Goal: Task Accomplishment & Management: Use online tool/utility

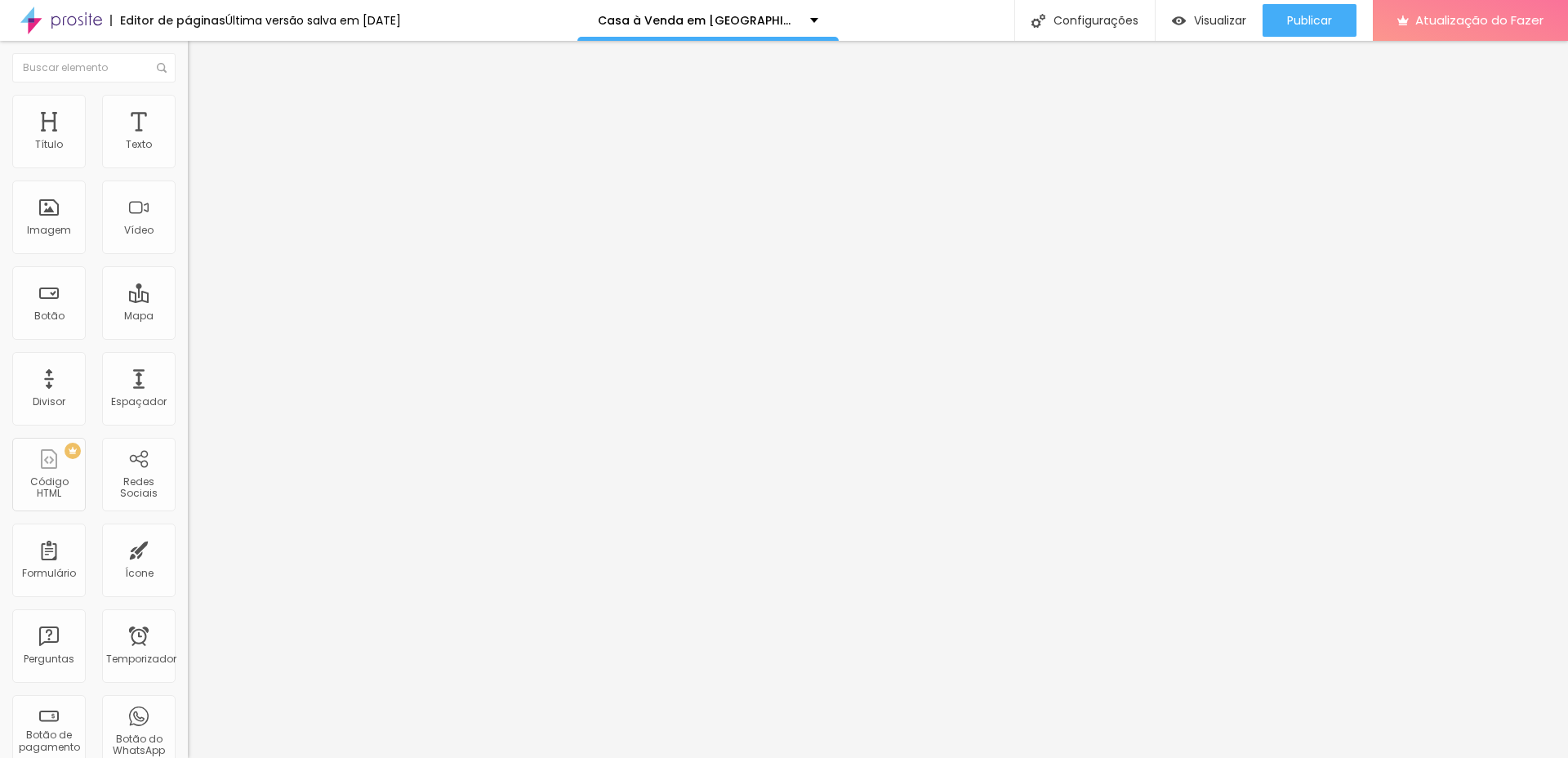
click at [198, 159] on div "QUERO AGENDA" at bounding box center [282, 151] width 167 height 15
drag, startPoint x: 114, startPoint y: 178, endPoint x: 34, endPoint y: 188, distance: 80.6
click at [198, 159] on div "QUERO AGENDA" at bounding box center [282, 151] width 167 height 15
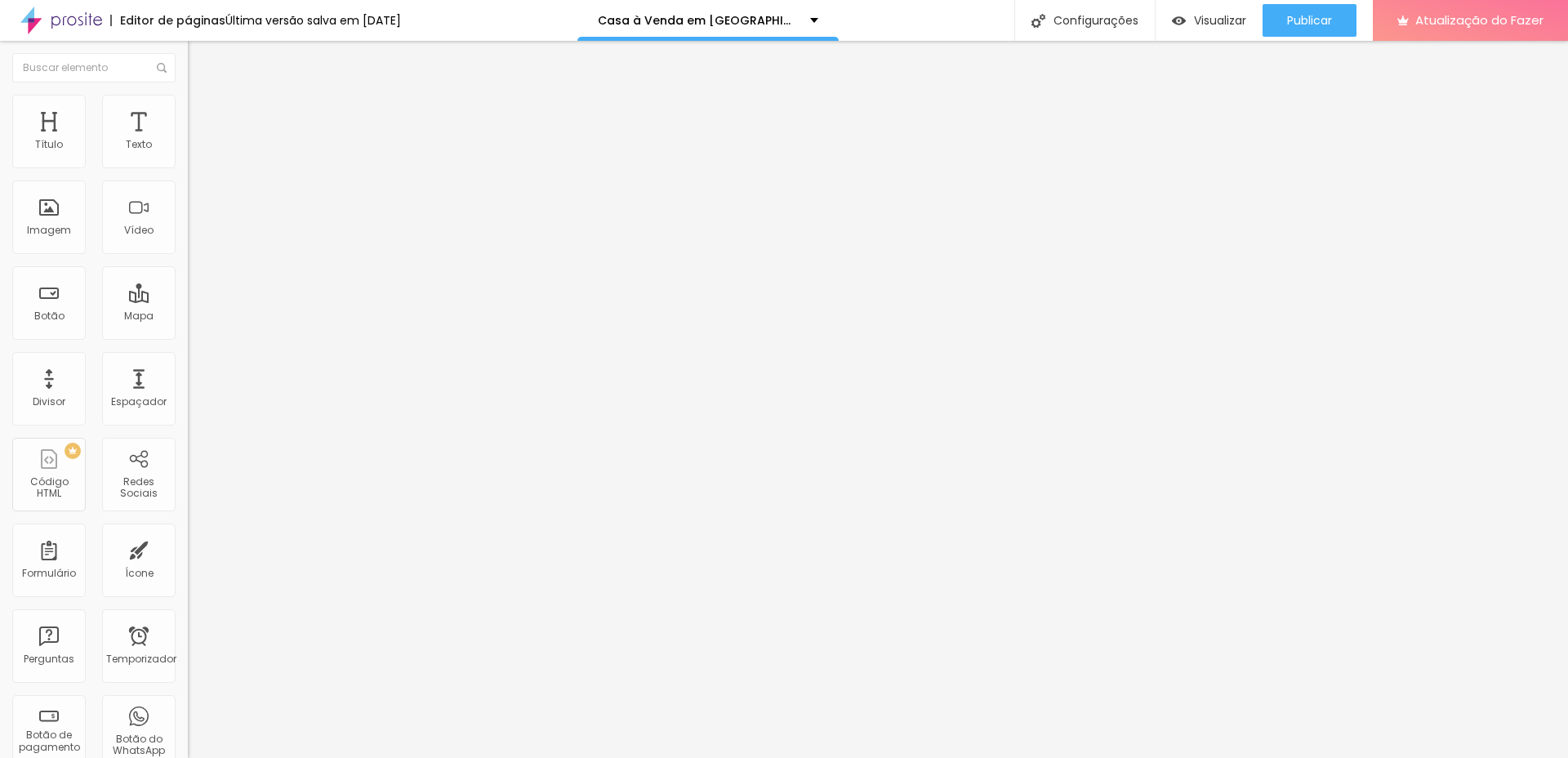
click at [188, 165] on img at bounding box center [192, 170] width 10 height 10
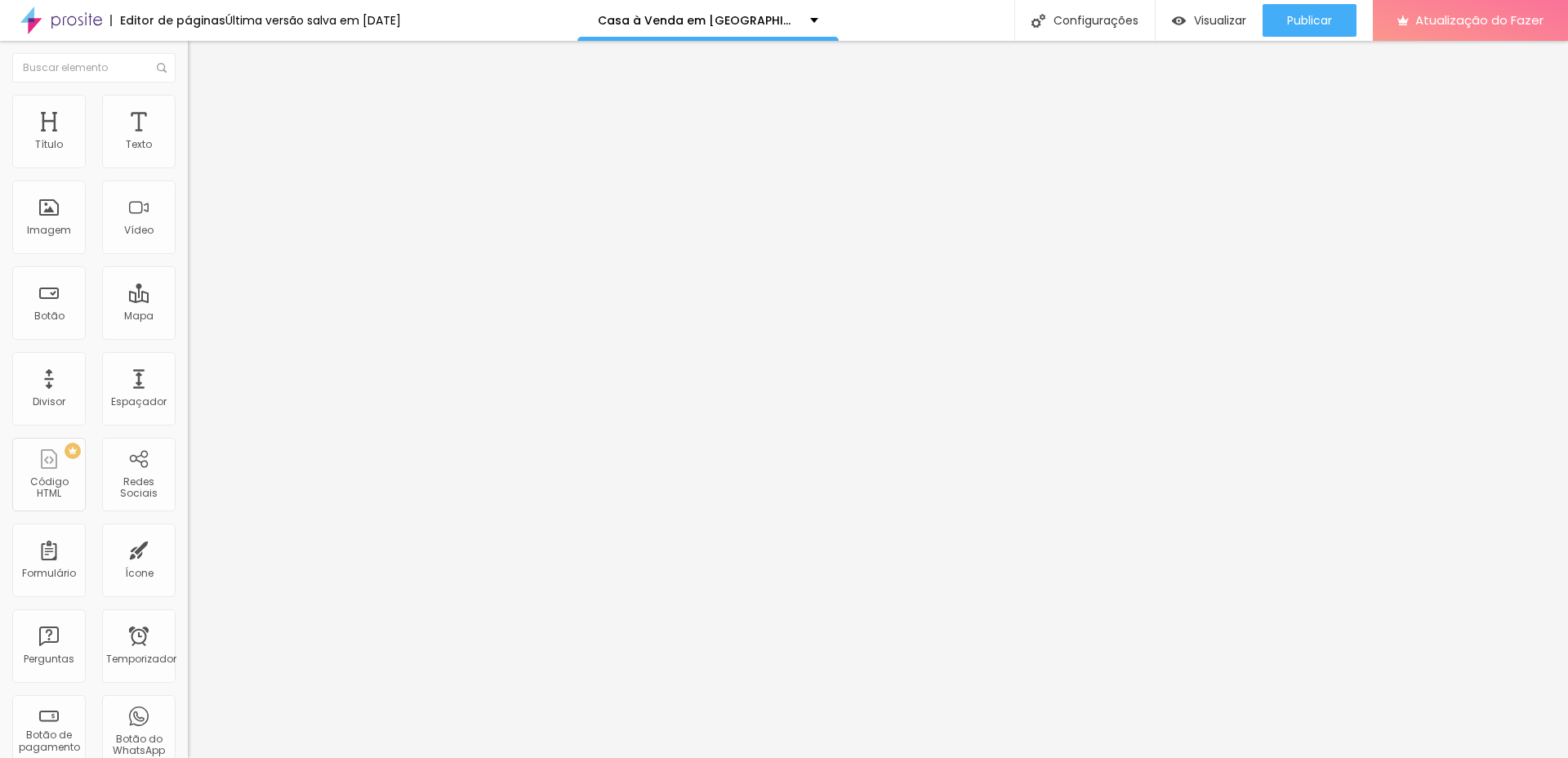
click at [202, 113] on font "Estilo" at bounding box center [215, 106] width 26 height 14
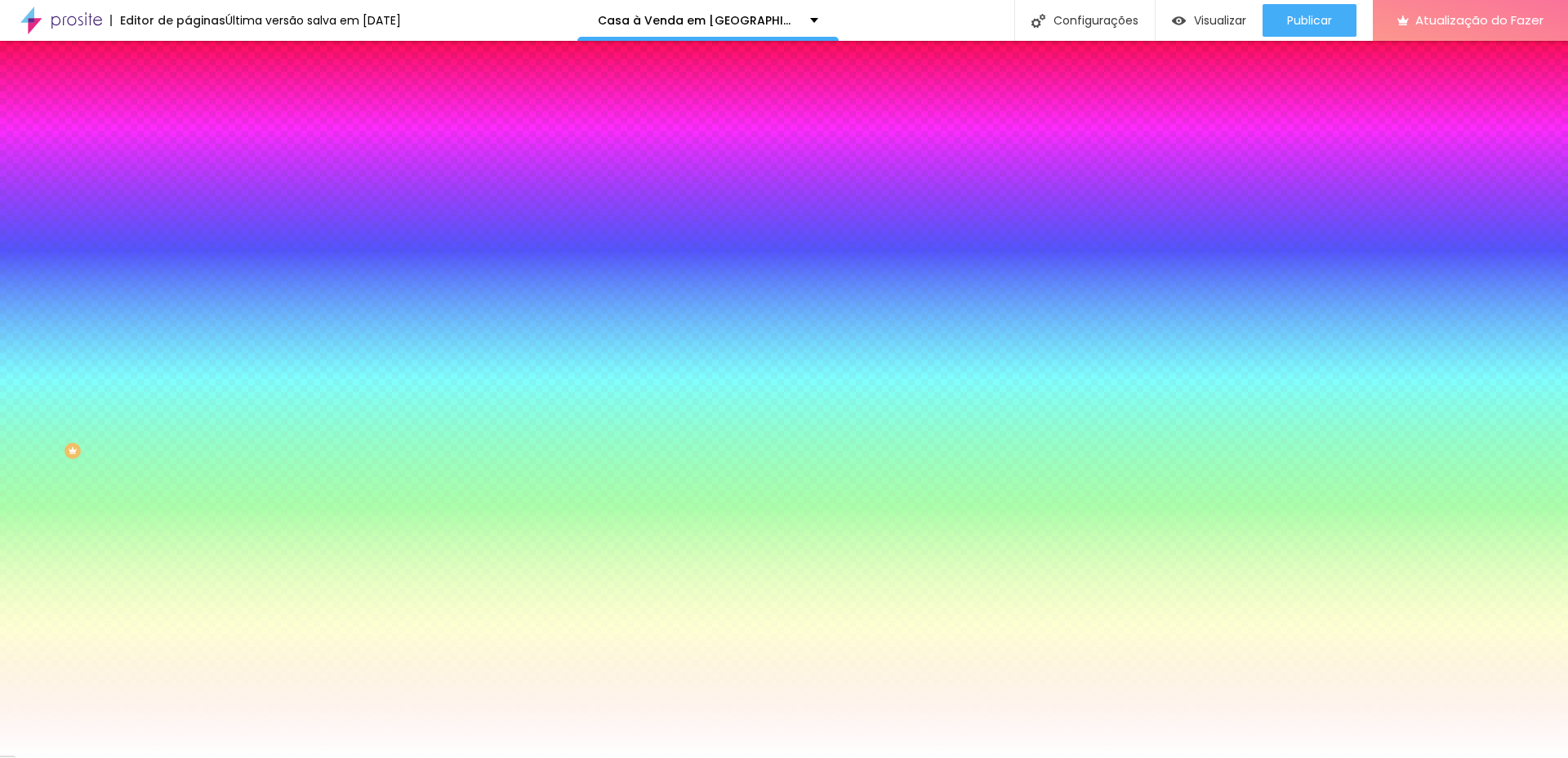
click at [188, 111] on li "Avançado" at bounding box center [281, 119] width 188 height 17
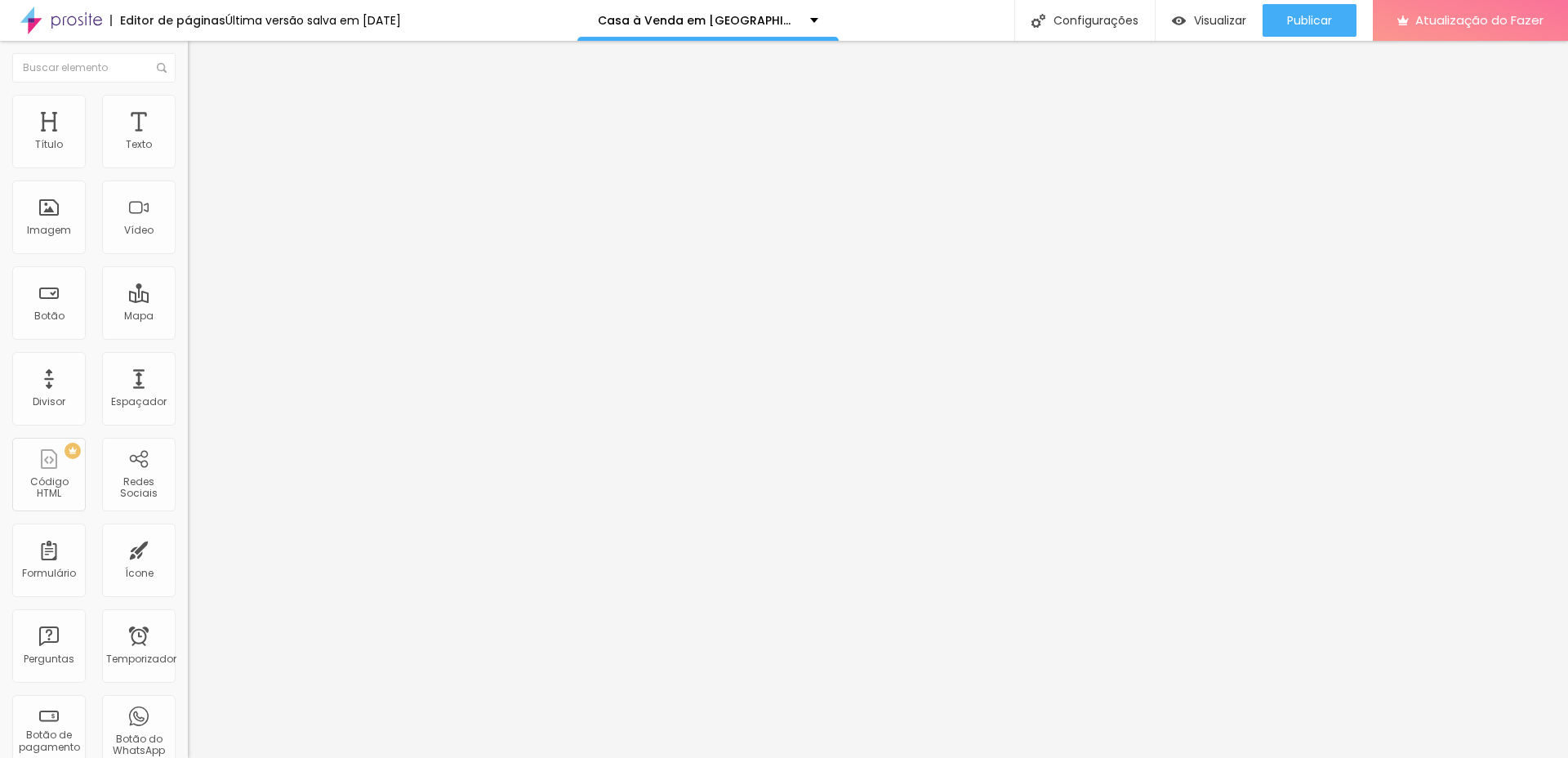
click at [188, 106] on li "Estilo" at bounding box center [281, 102] width 188 height 17
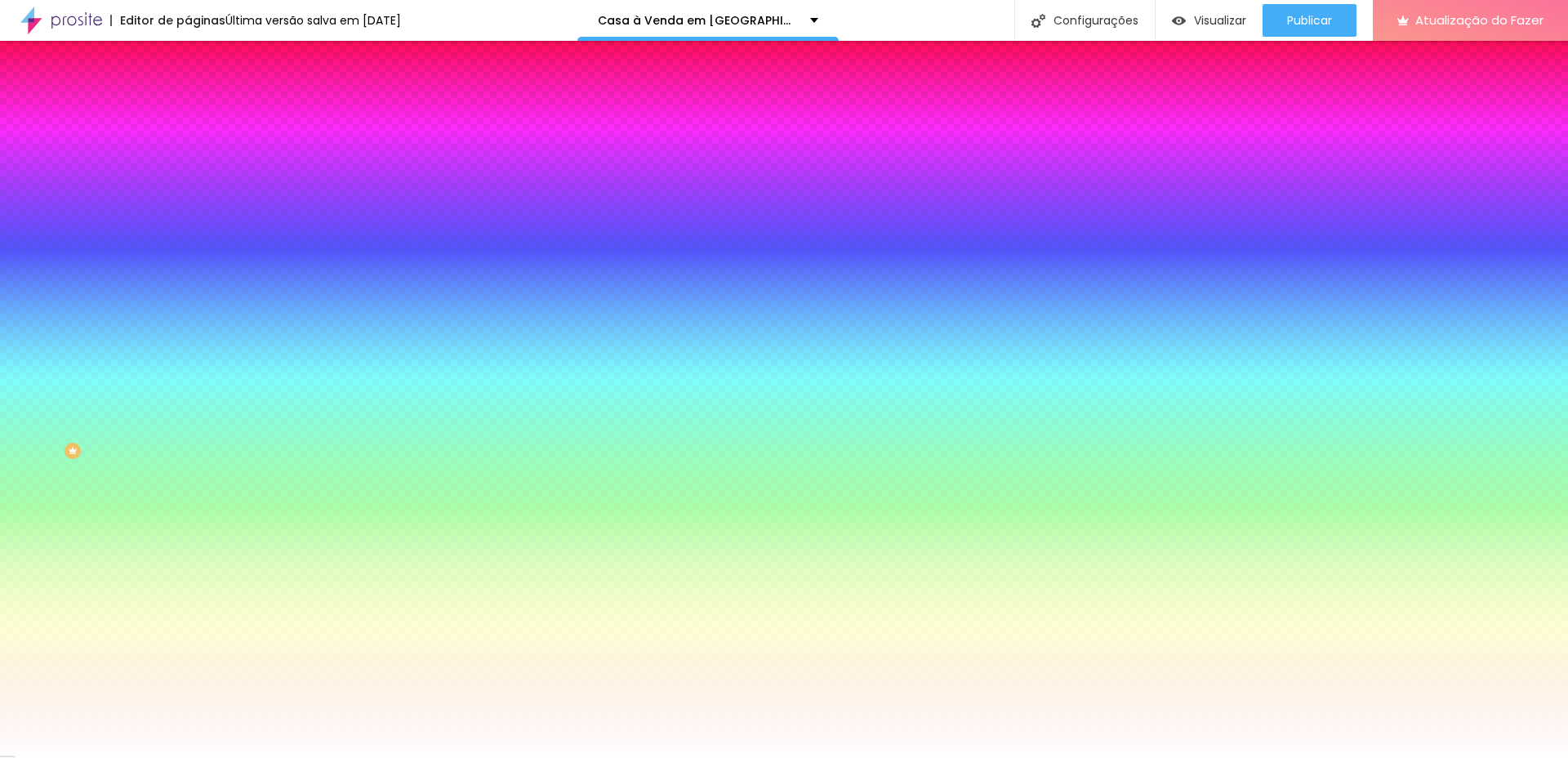
click at [194, 178] on icon "button" at bounding box center [199, 173] width 10 height 10
click at [31, 757] on div at bounding box center [784, 758] width 1568 height 0
click at [202, 96] on font "Conteúdo" at bounding box center [228, 89] width 51 height 14
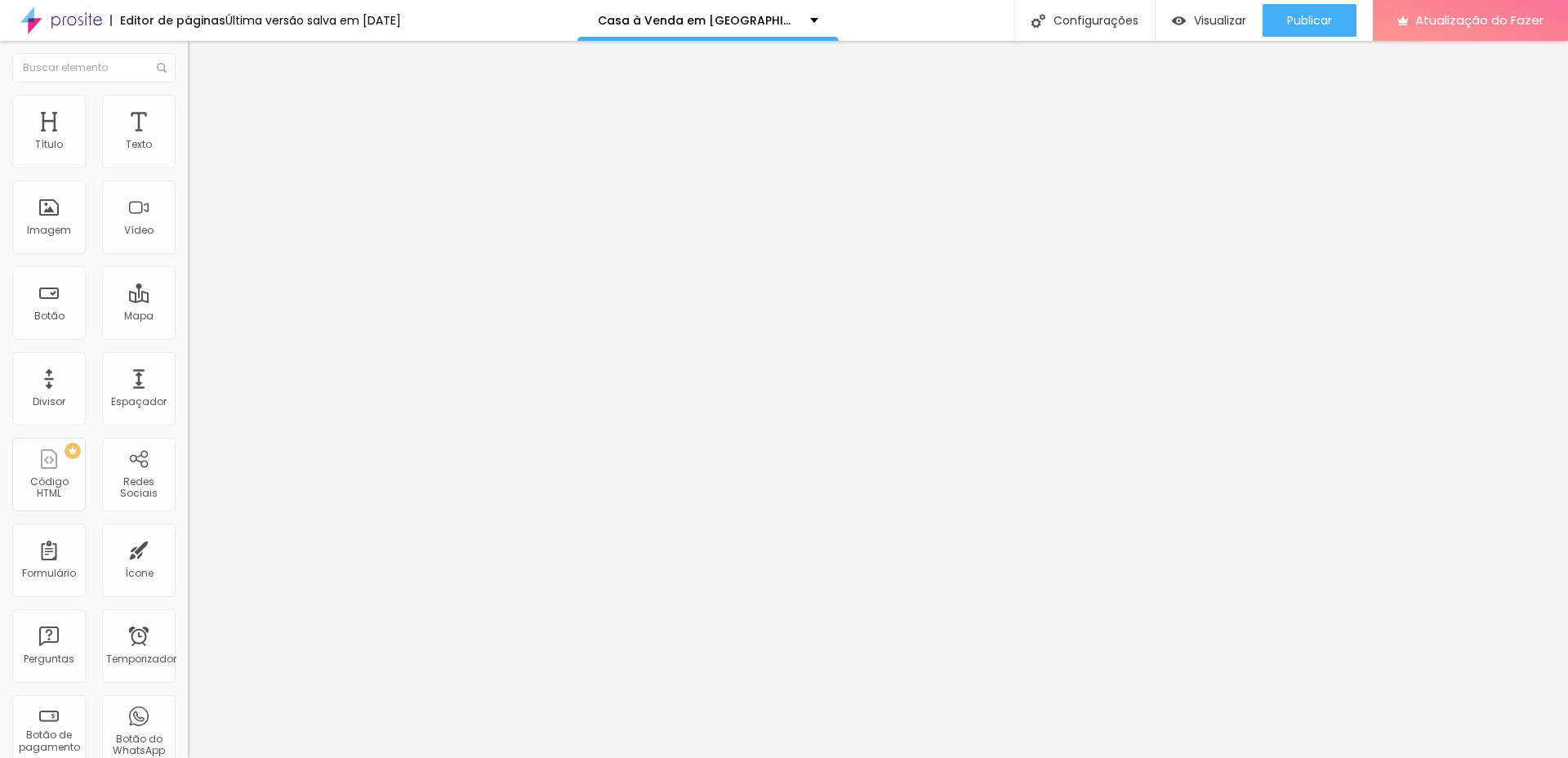
click at [188, 165] on div "QUERO AGENDA" at bounding box center [281, 151] width 188 height 27
click at [198, 159] on div "QUERO AGENDA" at bounding box center [282, 151] width 167 height 15
click at [188, 165] on img at bounding box center [192, 170] width 10 height 10
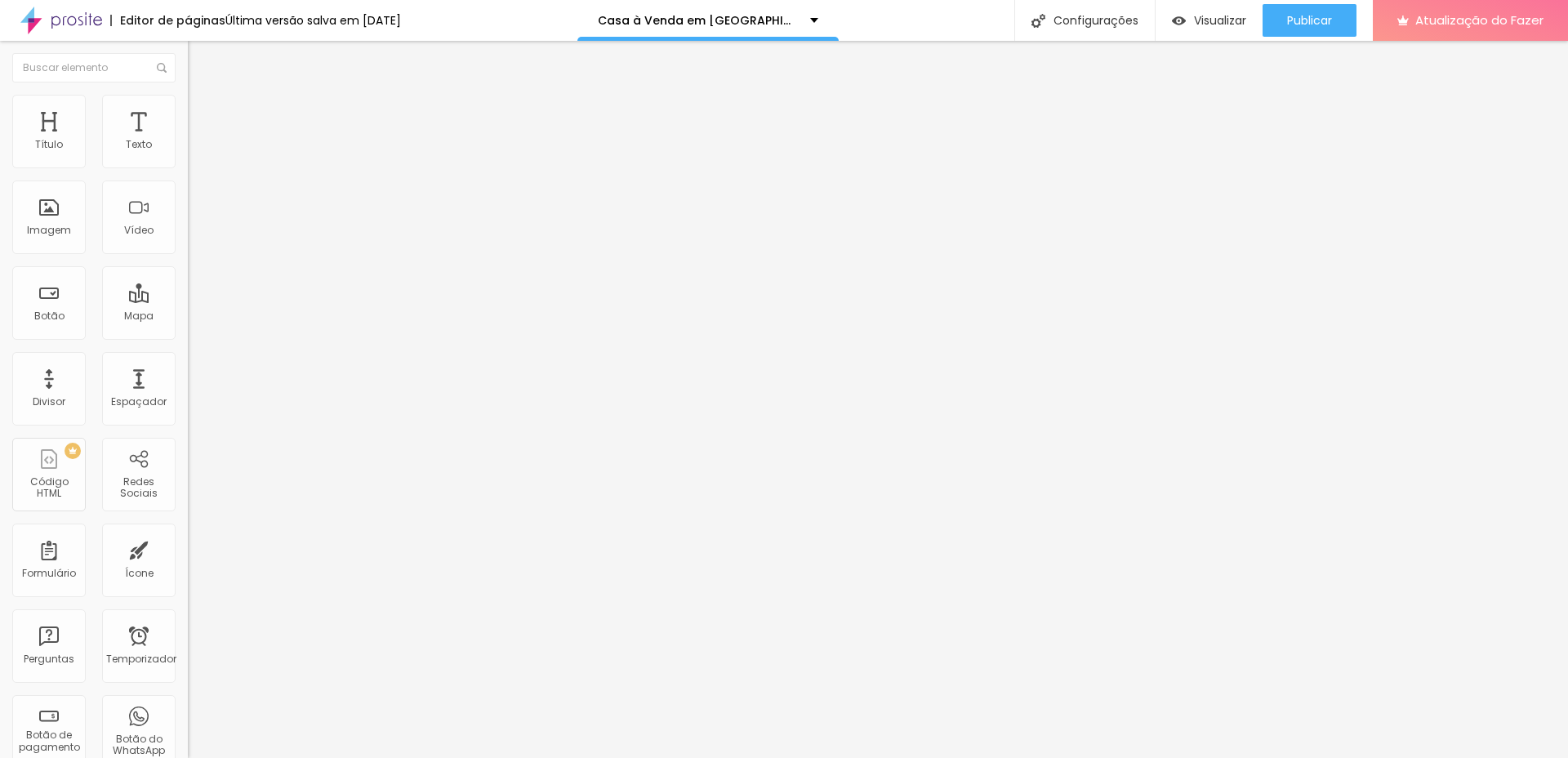
drag, startPoint x: 700, startPoint y: 267, endPoint x: 476, endPoint y: 254, distance: 224.4
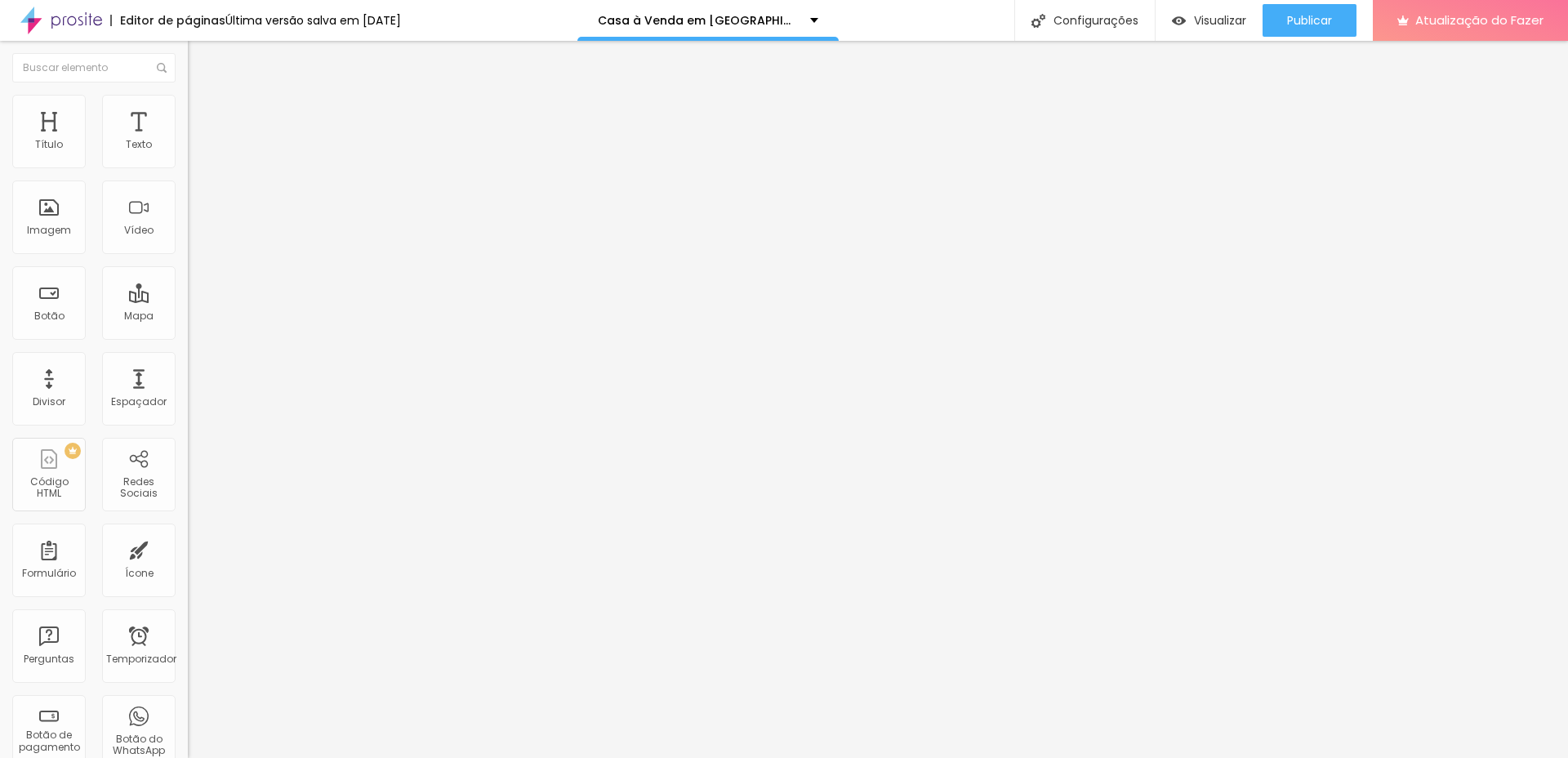
type input "AGENDAR VISITA"
click at [188, 165] on img at bounding box center [192, 170] width 10 height 10
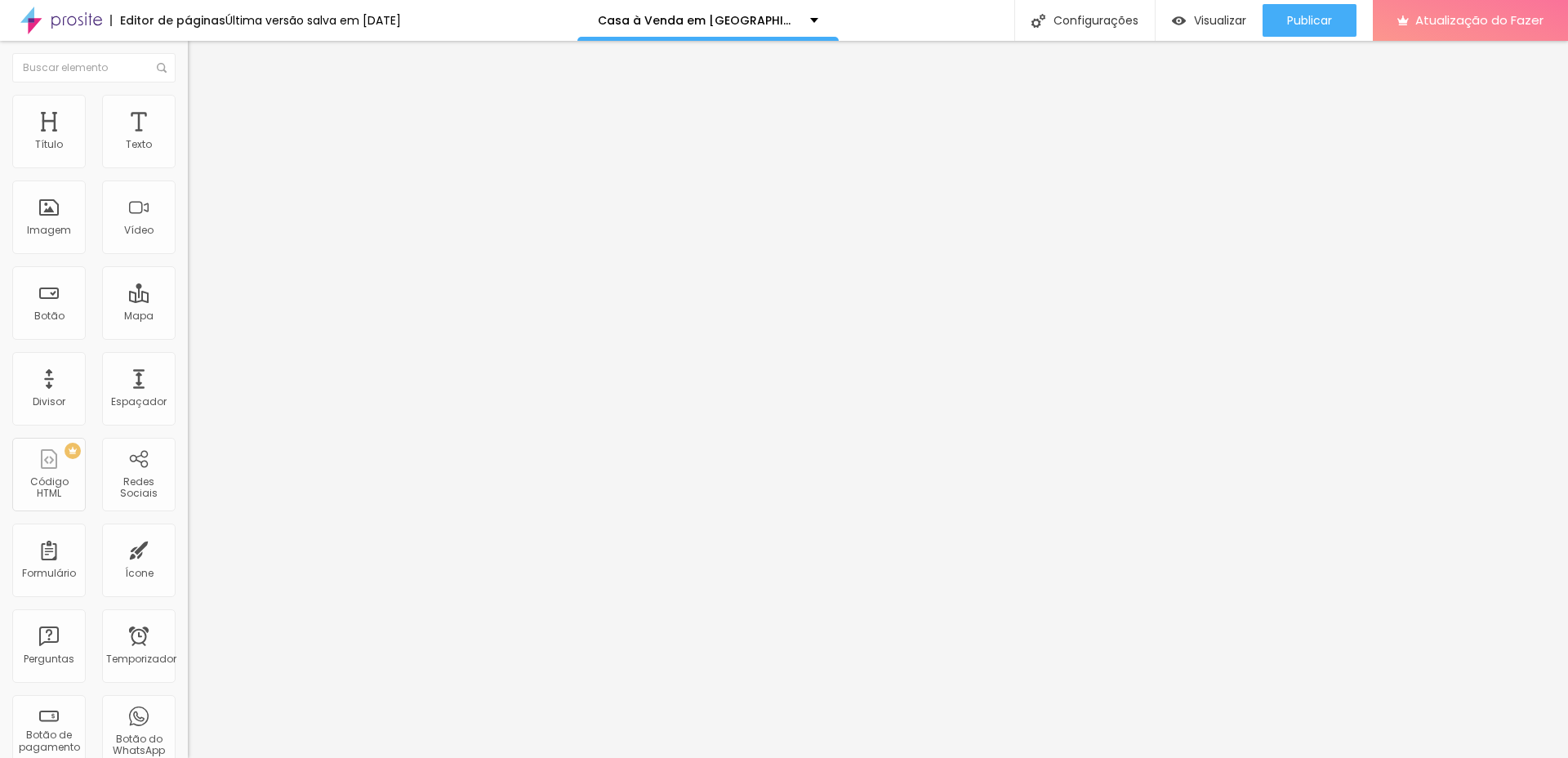
click at [202, 109] on font "Estilo" at bounding box center [215, 106] width 26 height 14
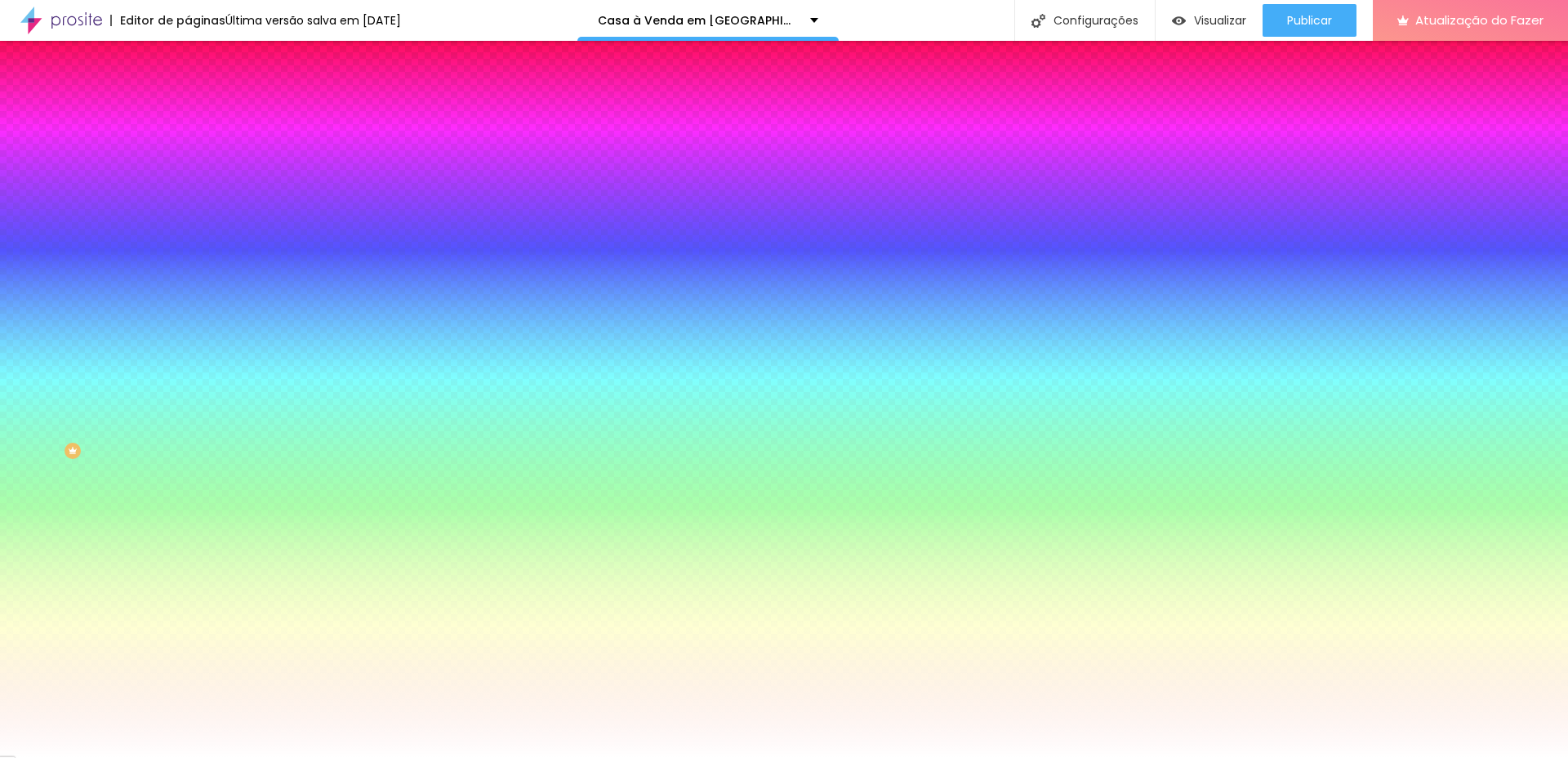
click at [202, 115] on font "Avançado" at bounding box center [229, 122] width 54 height 14
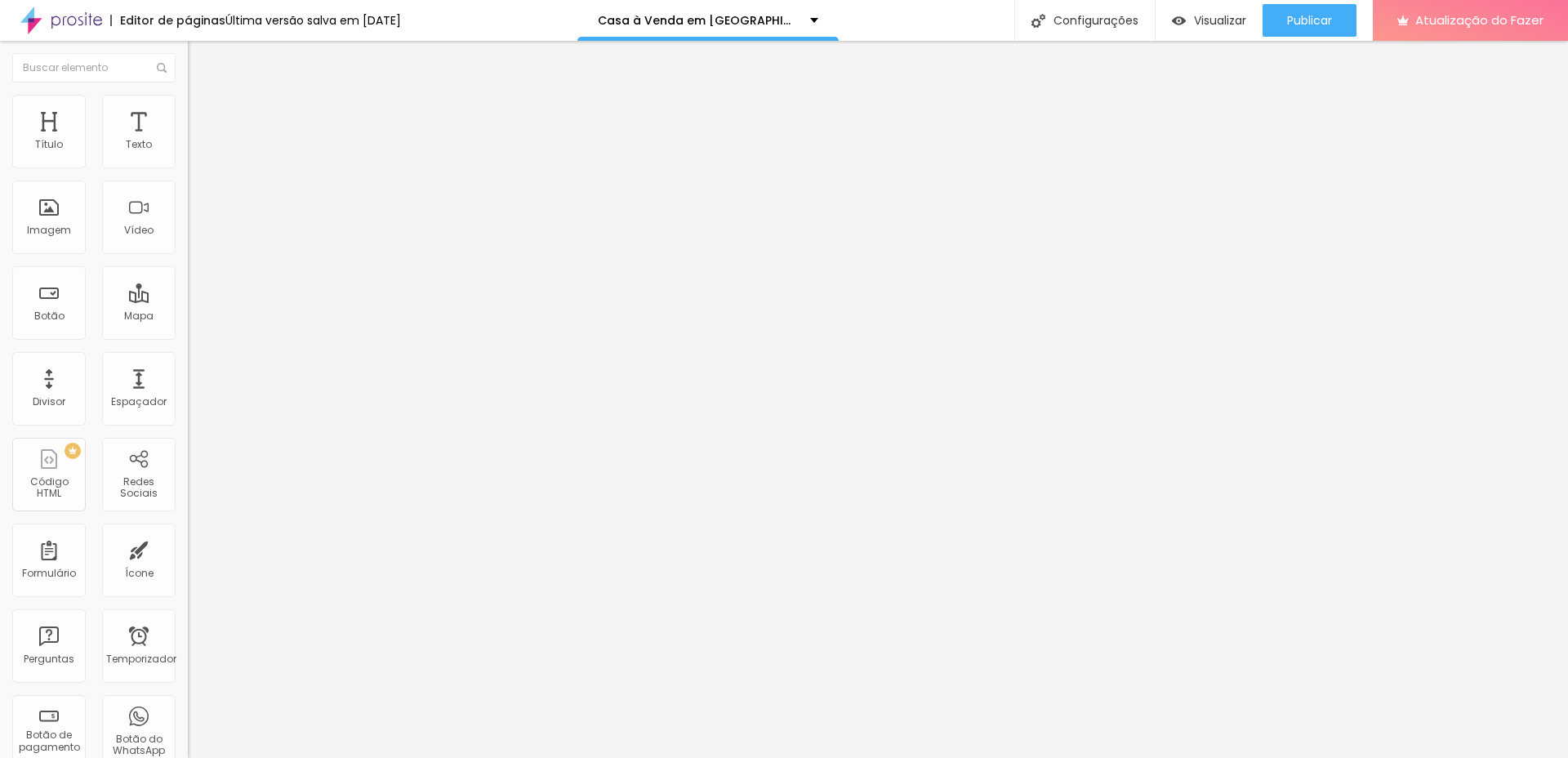
click at [202, 113] on font "Estilo" at bounding box center [215, 106] width 26 height 14
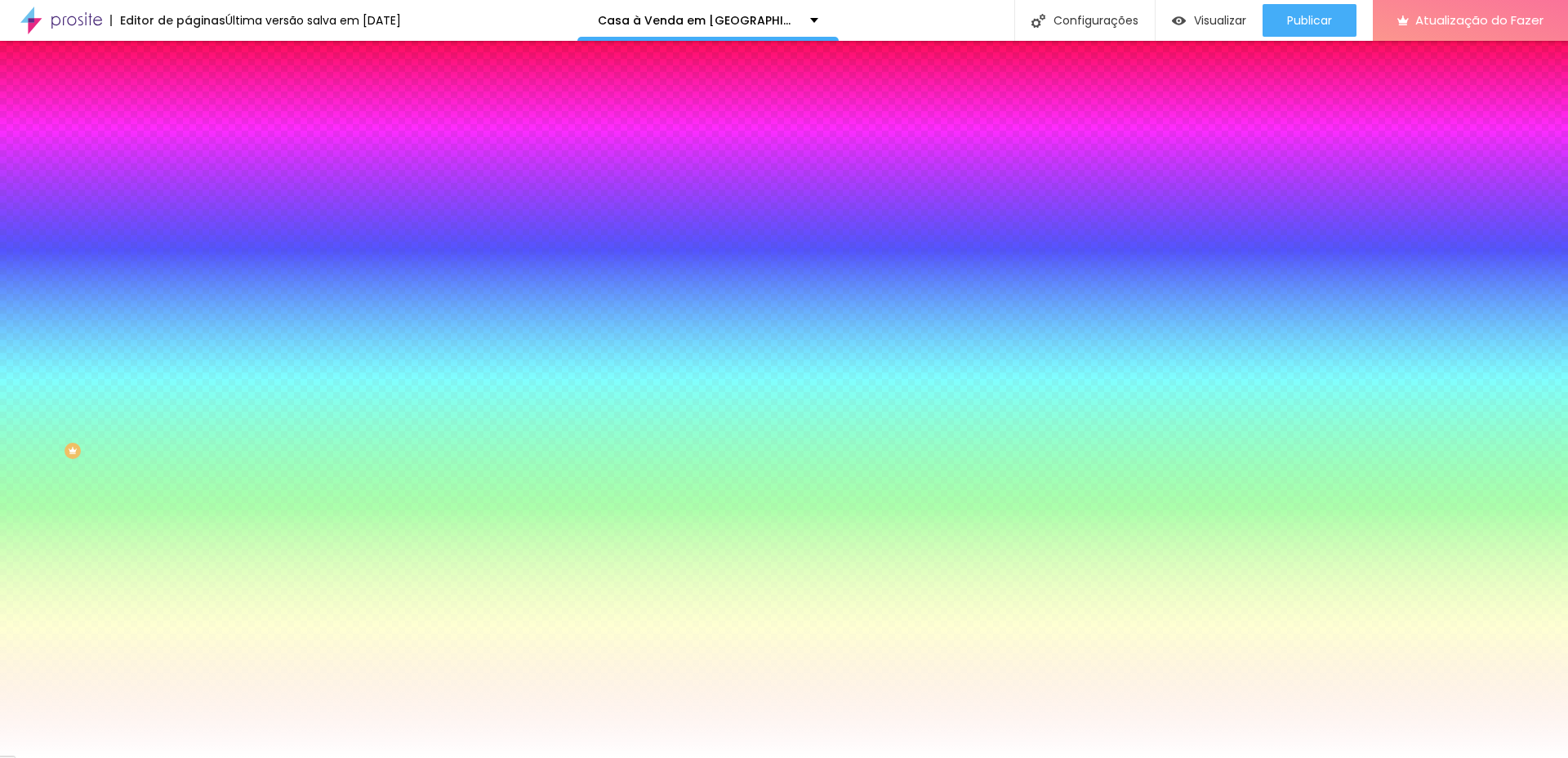
click at [188, 322] on div at bounding box center [281, 322] width 188 height 0
click at [143, 454] on div at bounding box center [784, 379] width 1568 height 758
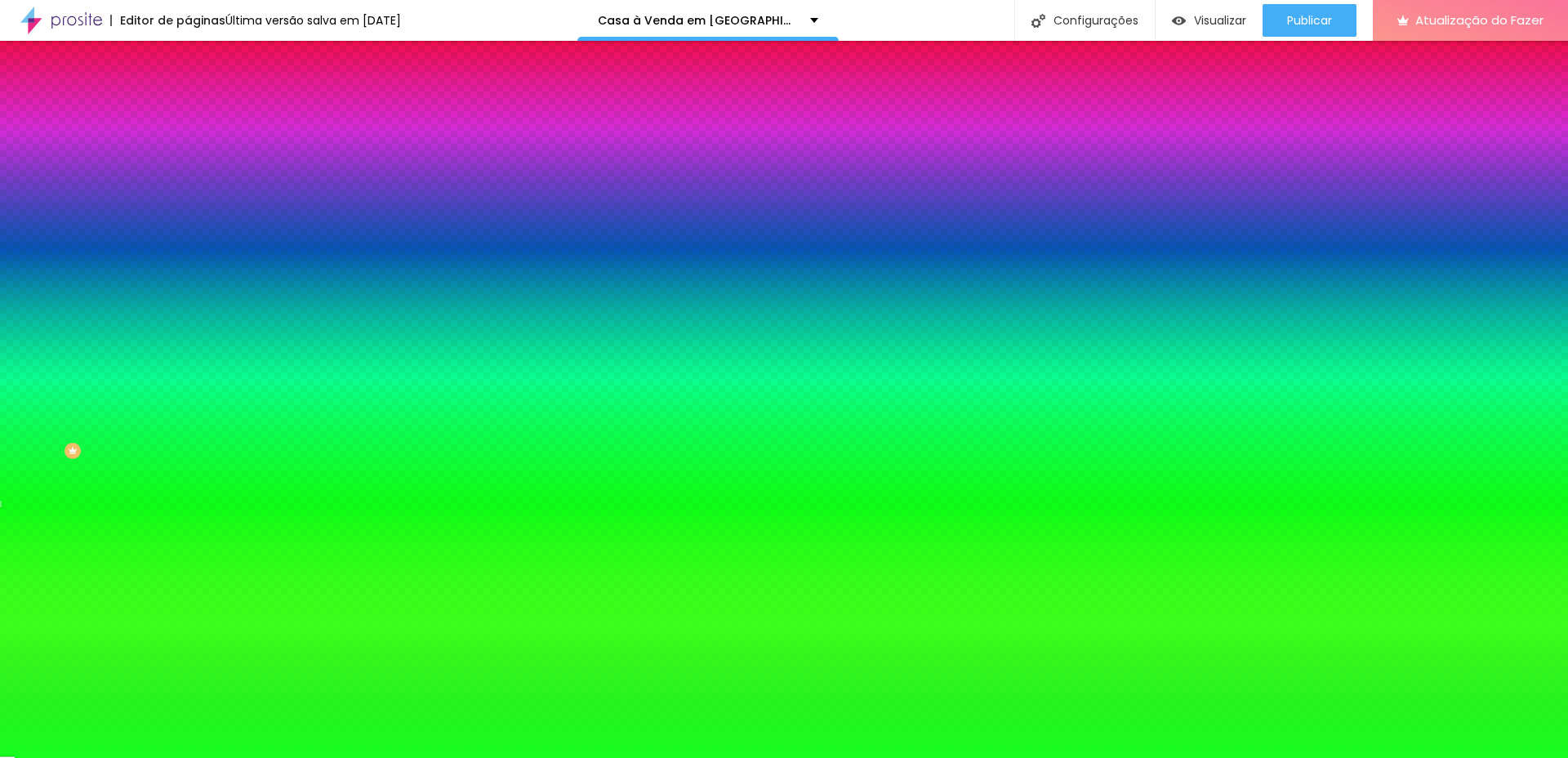
click at [123, 372] on div at bounding box center [784, 379] width 1568 height 758
click at [188, 337] on div at bounding box center [281, 337] width 188 height 0
click at [188, 322] on div at bounding box center [281, 322] width 188 height 0
drag, startPoint x: 23, startPoint y: 373, endPoint x: 36, endPoint y: 373, distance: 13.0
click at [188, 337] on div at bounding box center [281, 337] width 188 height 0
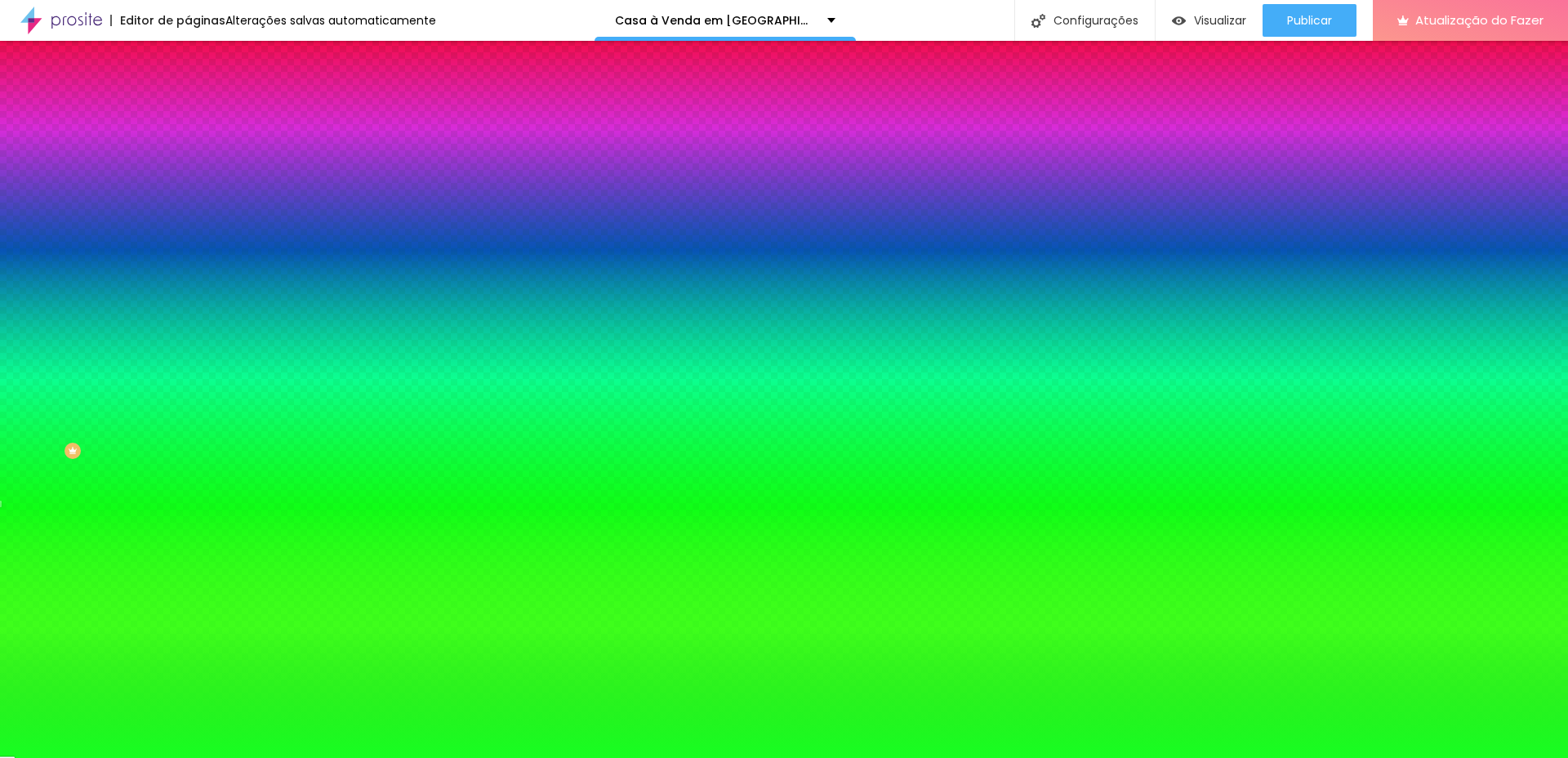
click at [188, 322] on div at bounding box center [281, 322] width 188 height 0
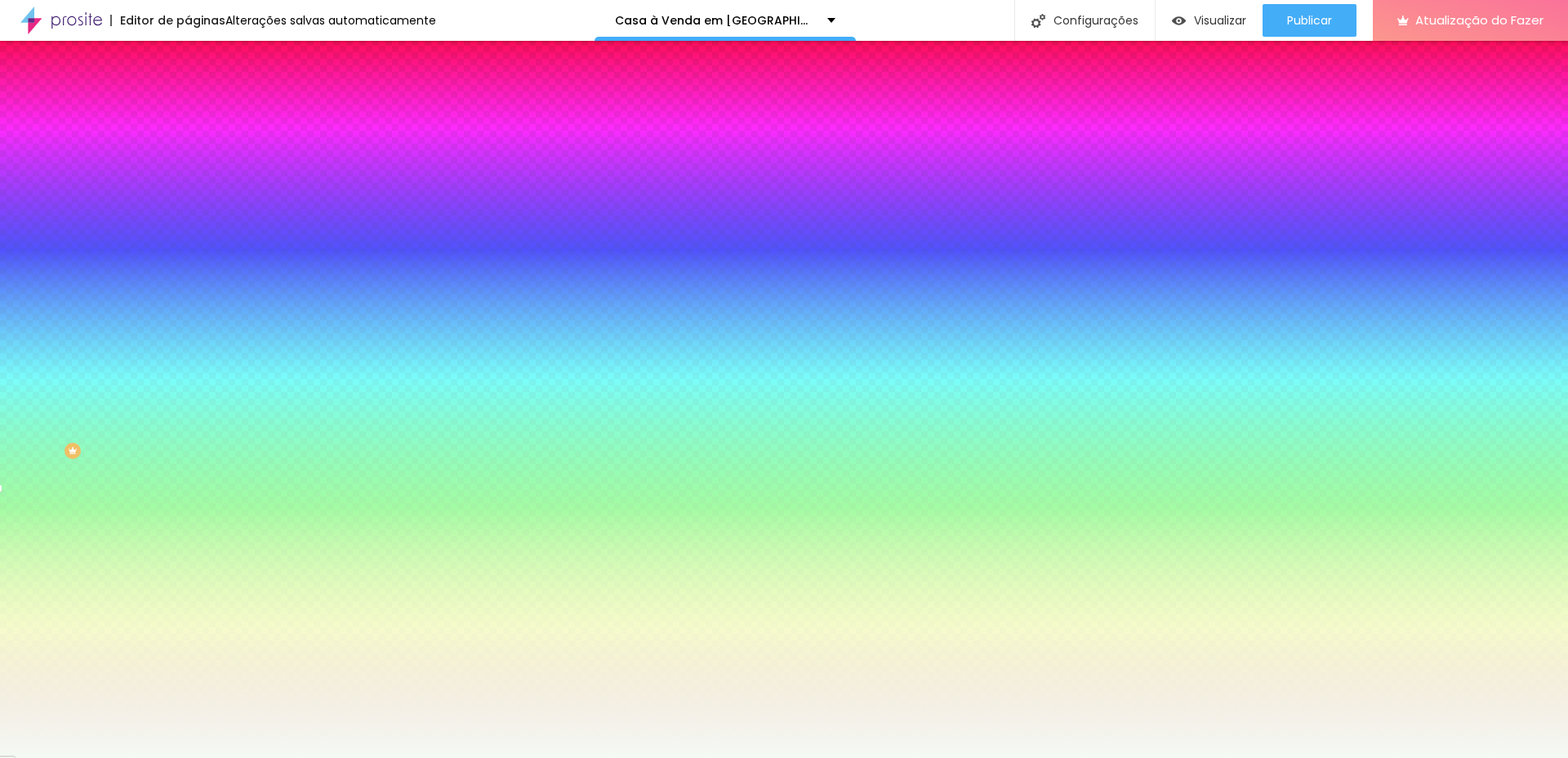
click at [27, 375] on div at bounding box center [784, 379] width 1568 height 758
type input "#F4FAF5"
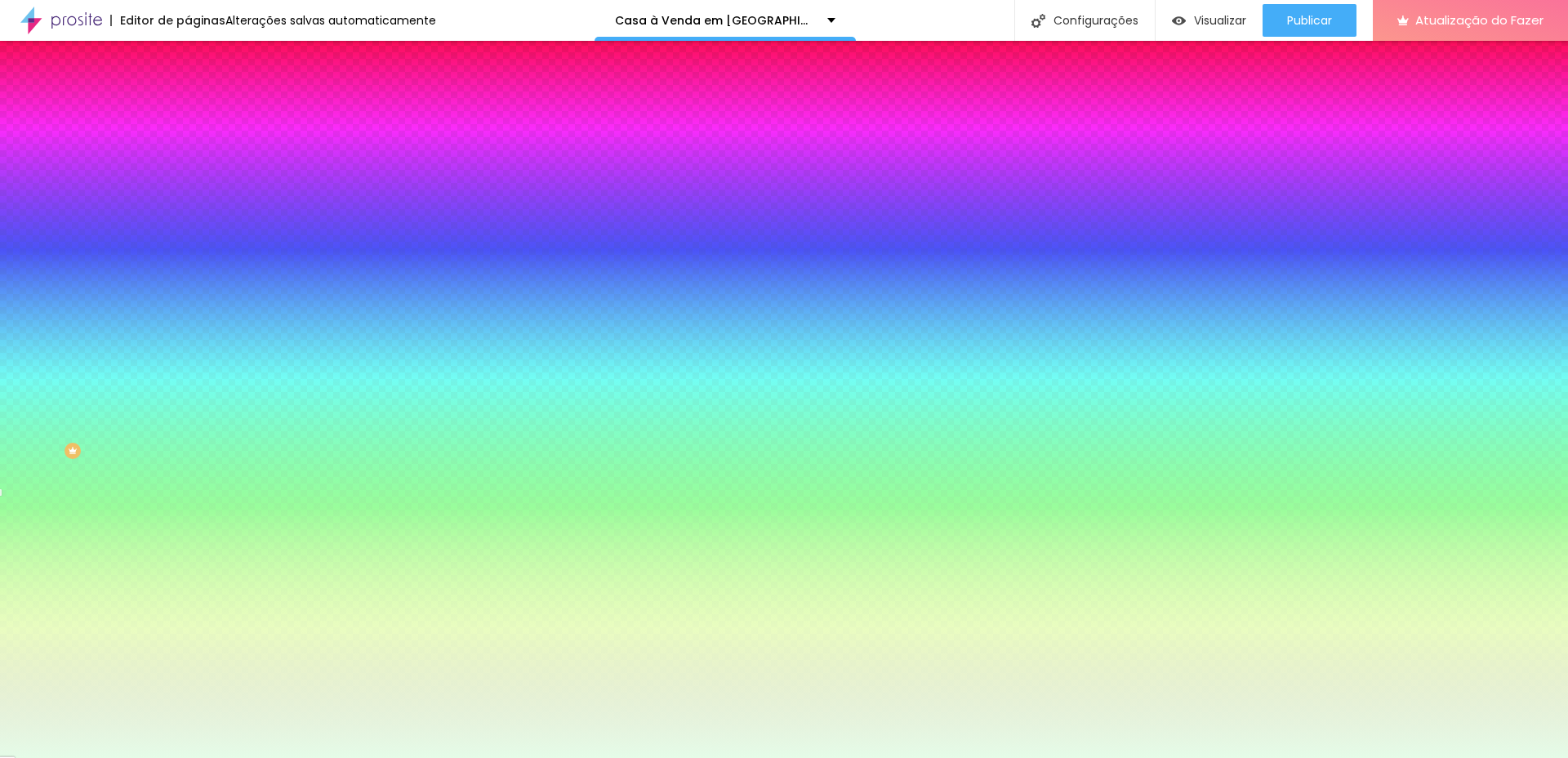
click at [35, 374] on div at bounding box center [784, 379] width 1568 height 758
click at [188, 294] on div "Campos" at bounding box center [281, 289] width 188 height 10
click at [188, 111] on li "Avançado" at bounding box center [281, 119] width 188 height 17
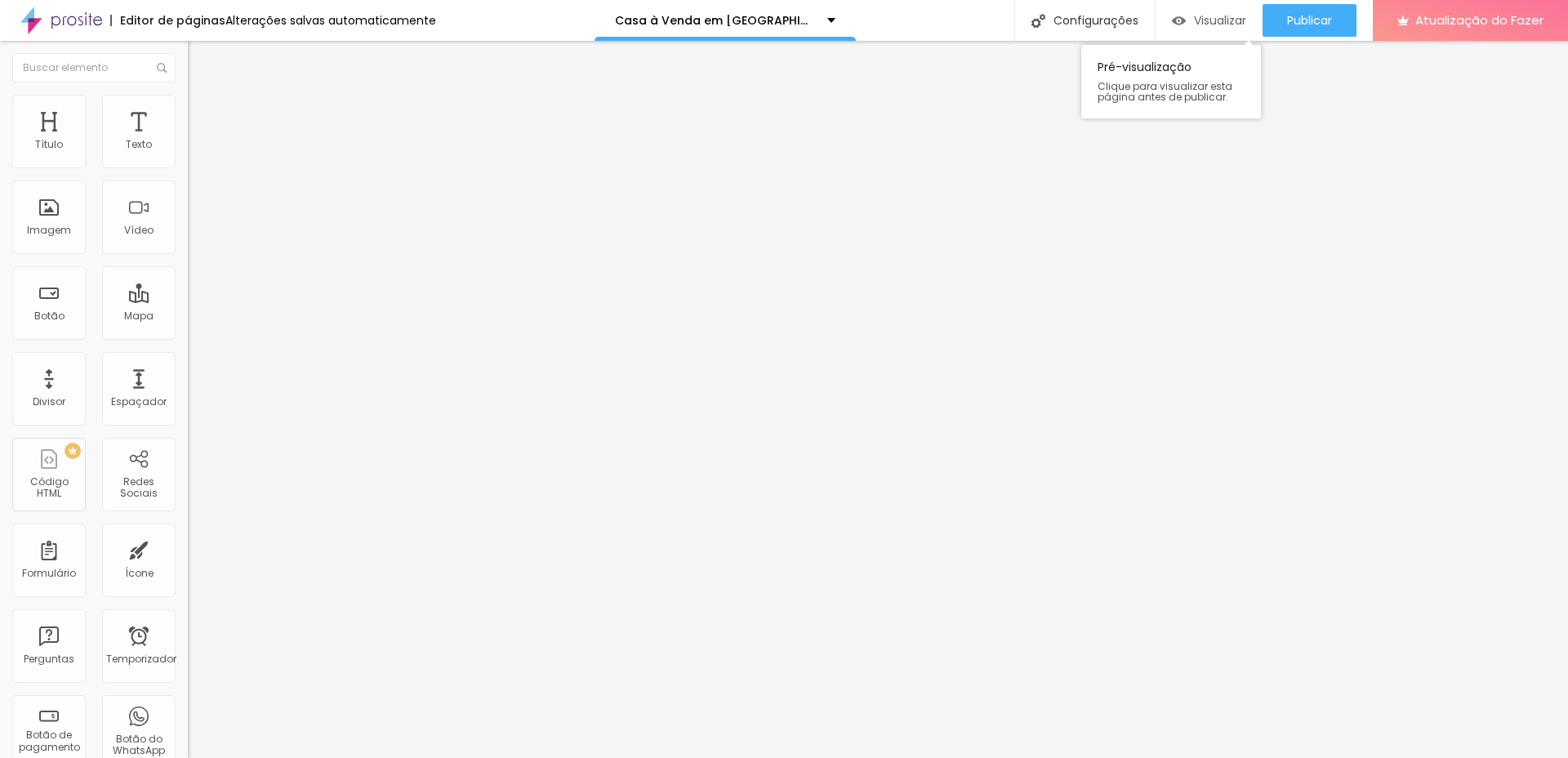
click at [1217, 13] on font "Visualizar" at bounding box center [1219, 20] width 52 height 17
click at [196, 150] on icon "button" at bounding box center [199, 146] width 7 height 7
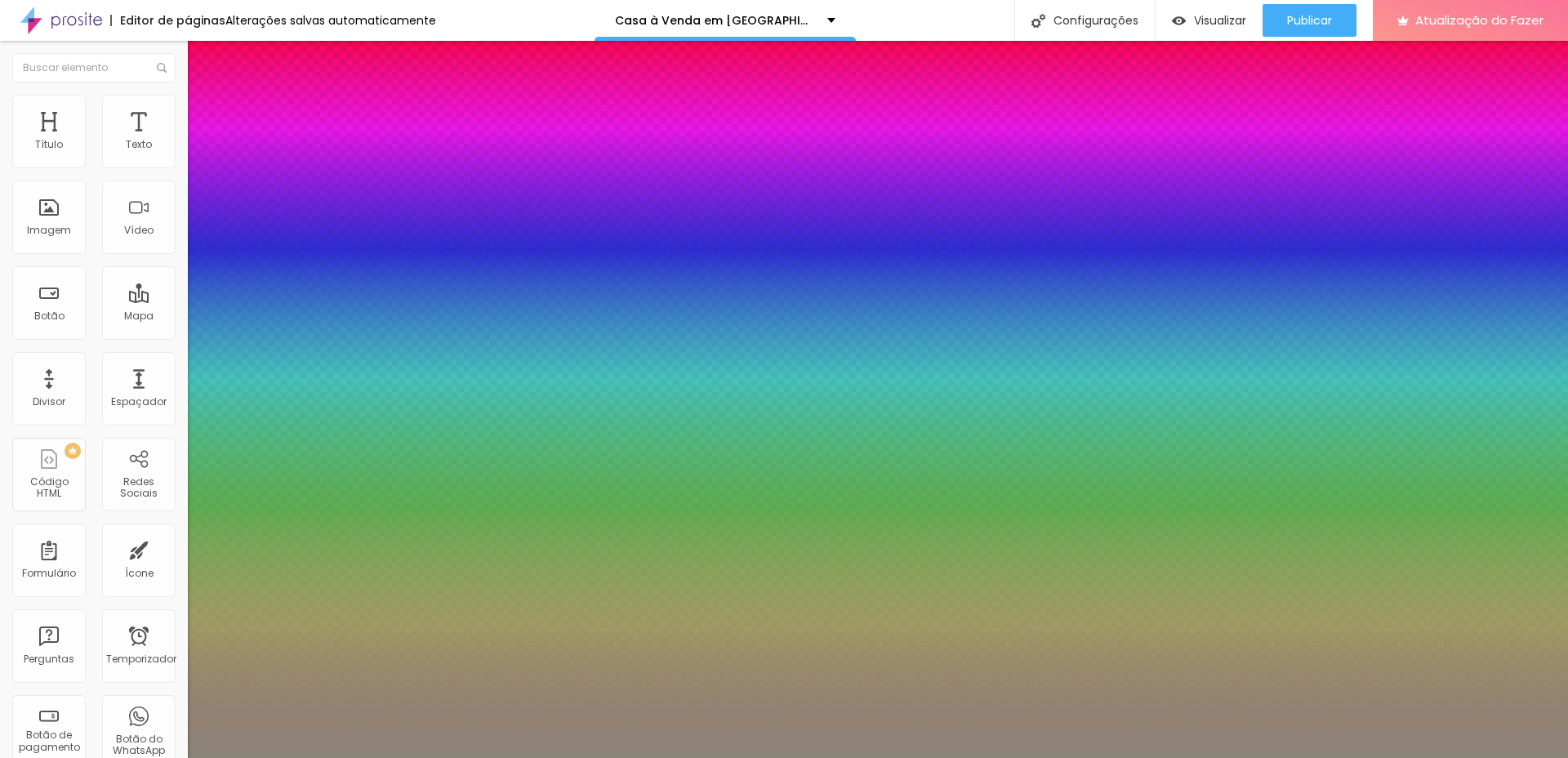
type input "0.5"
type input "13"
type input "0.5"
type input "14"
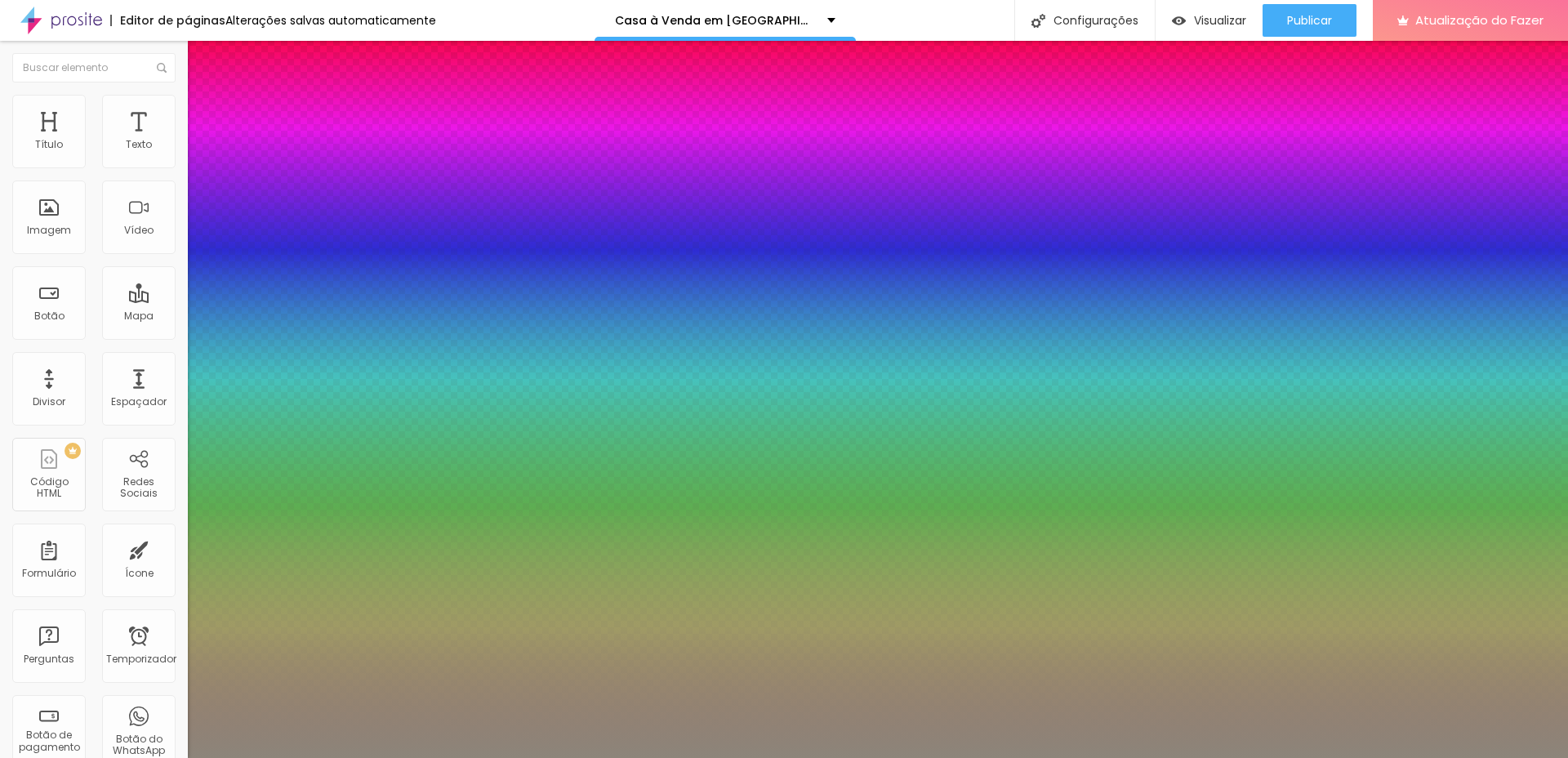
type input "14"
type input "0.5"
type input "20"
type input "0.5"
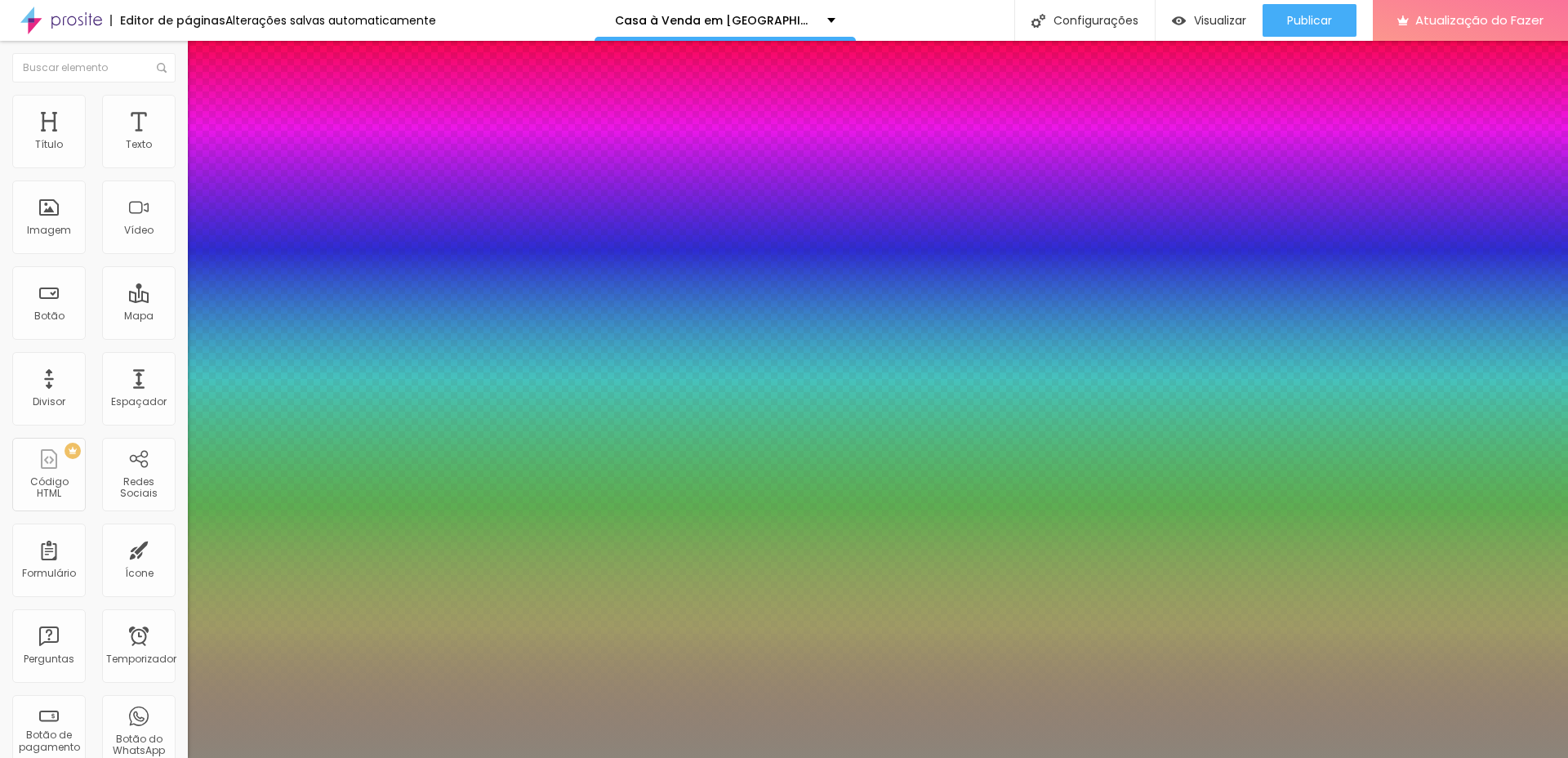
type input "22"
type input "0.5"
type input "23"
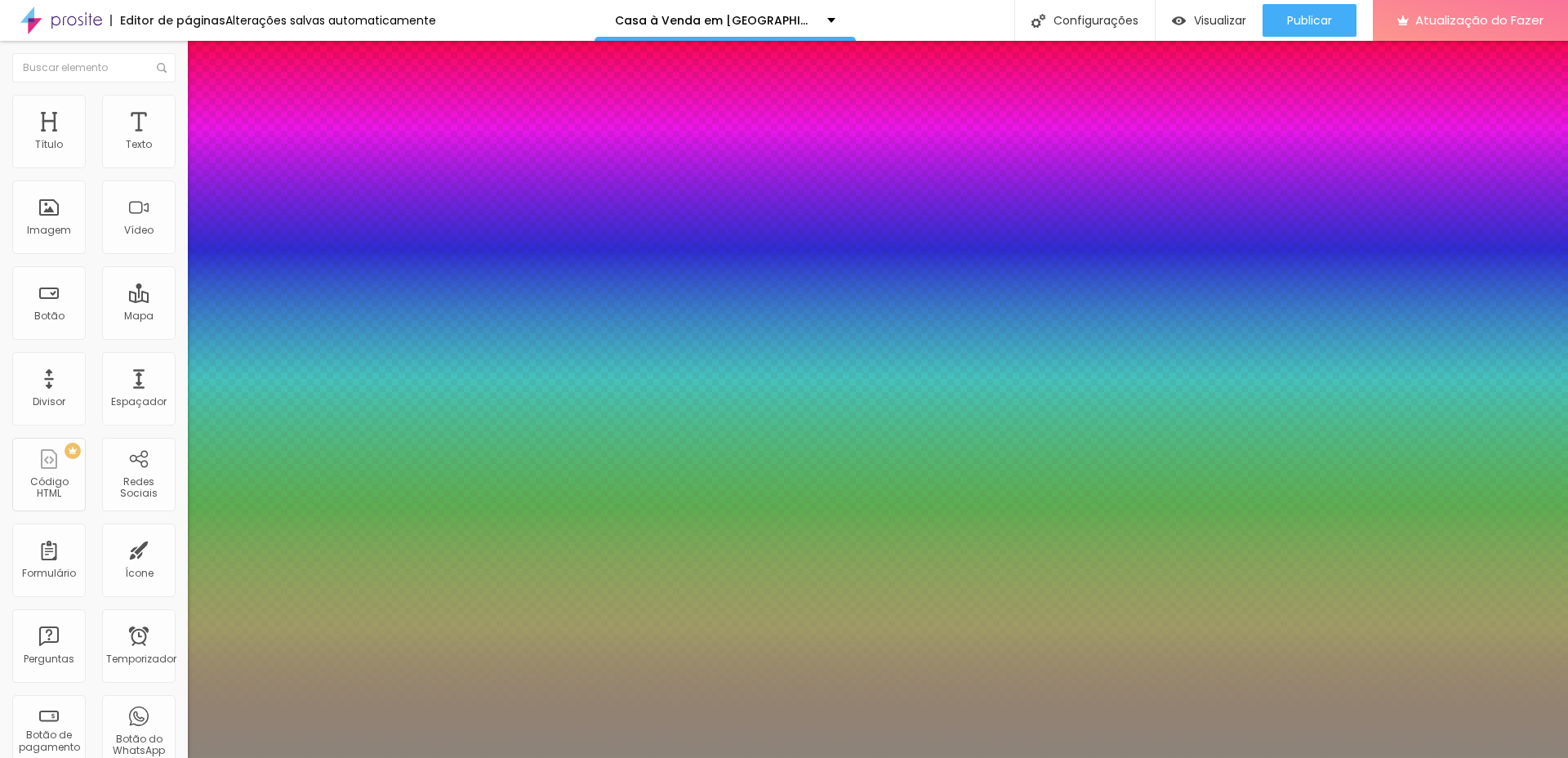
type input "0.5"
type input "25"
type input "0.5"
type input "26"
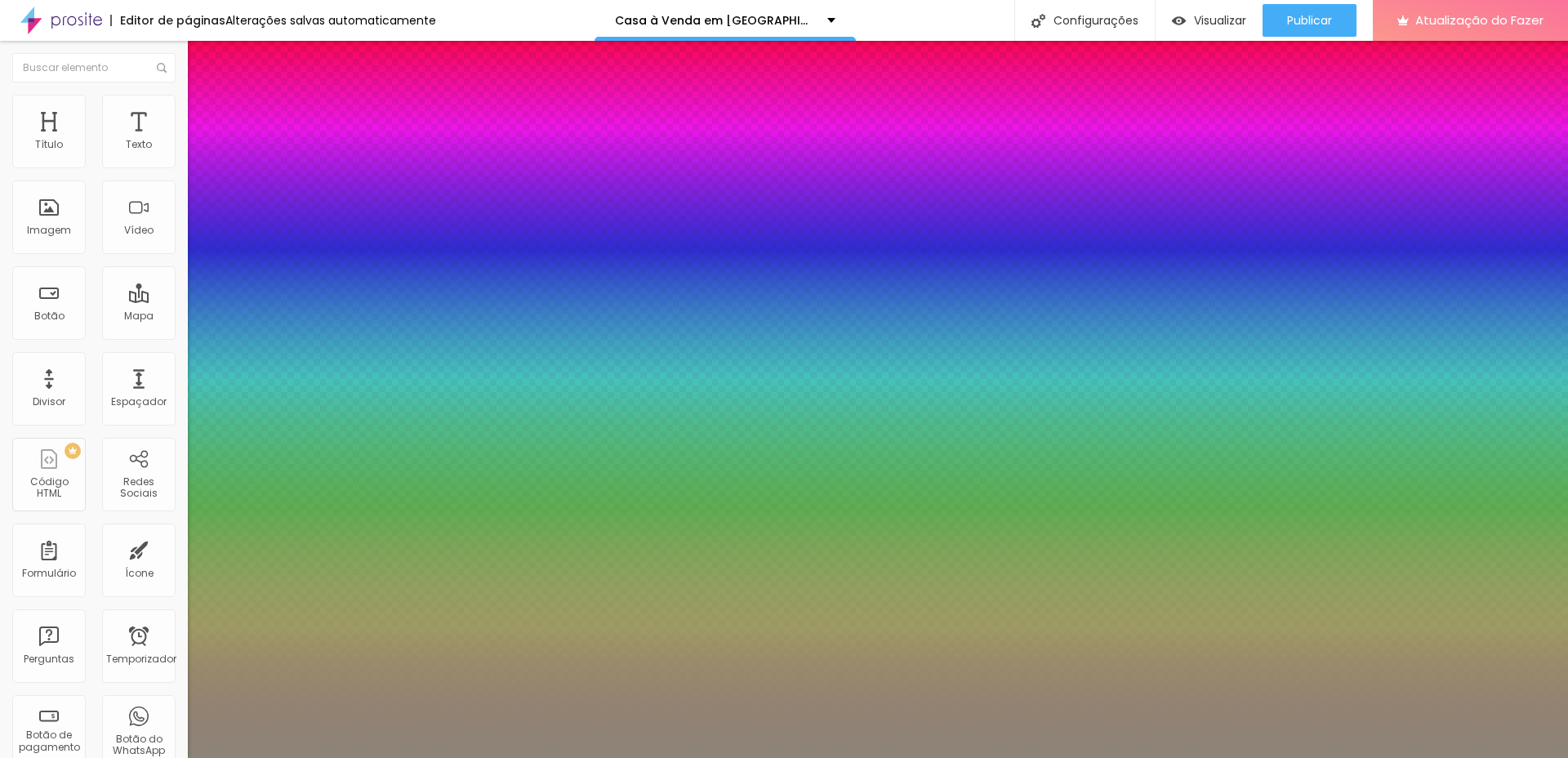
type input "26"
type input "0.5"
type input "27"
type input "0.5"
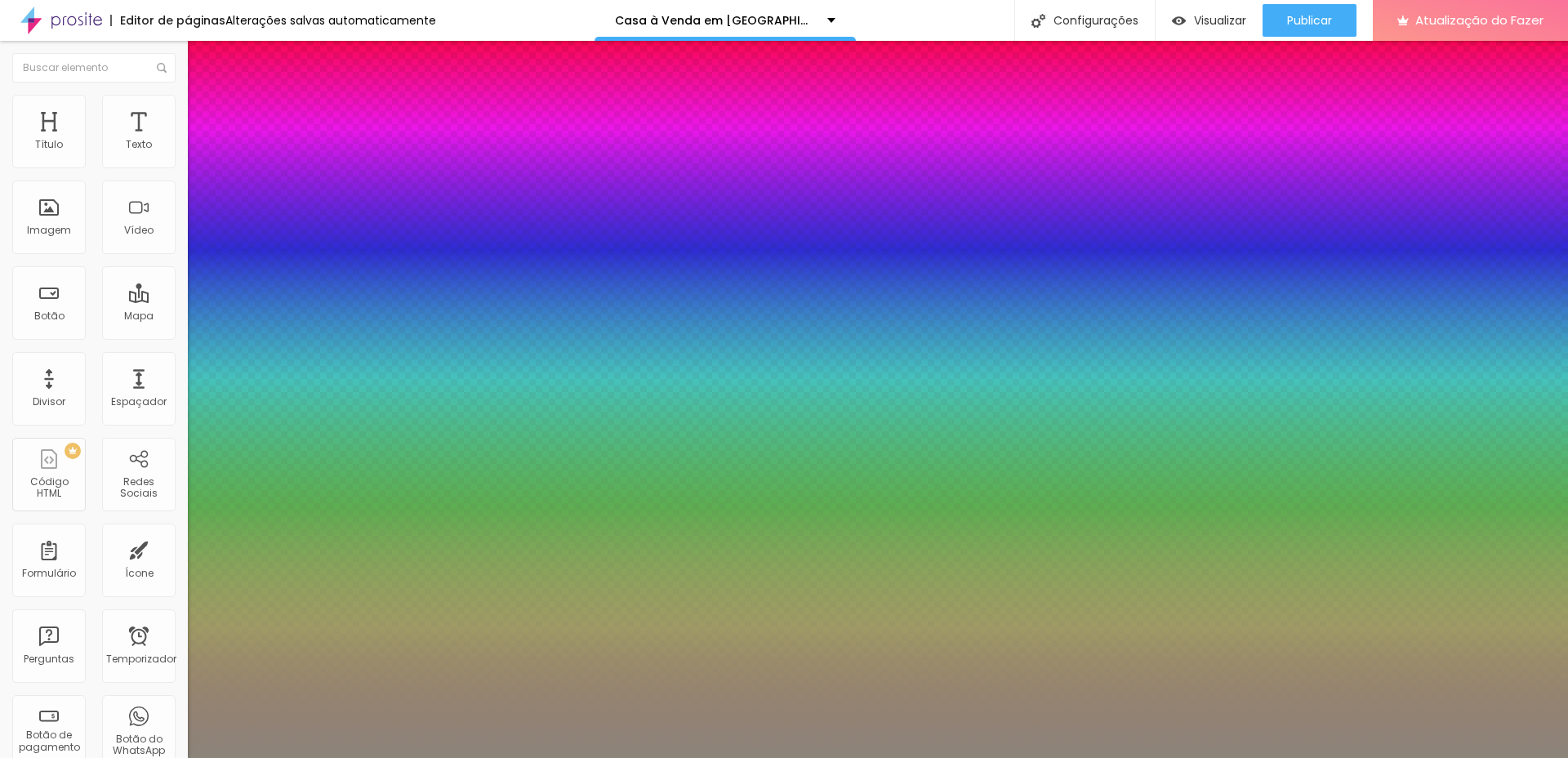
type input "28"
type input "0.5"
type input "29"
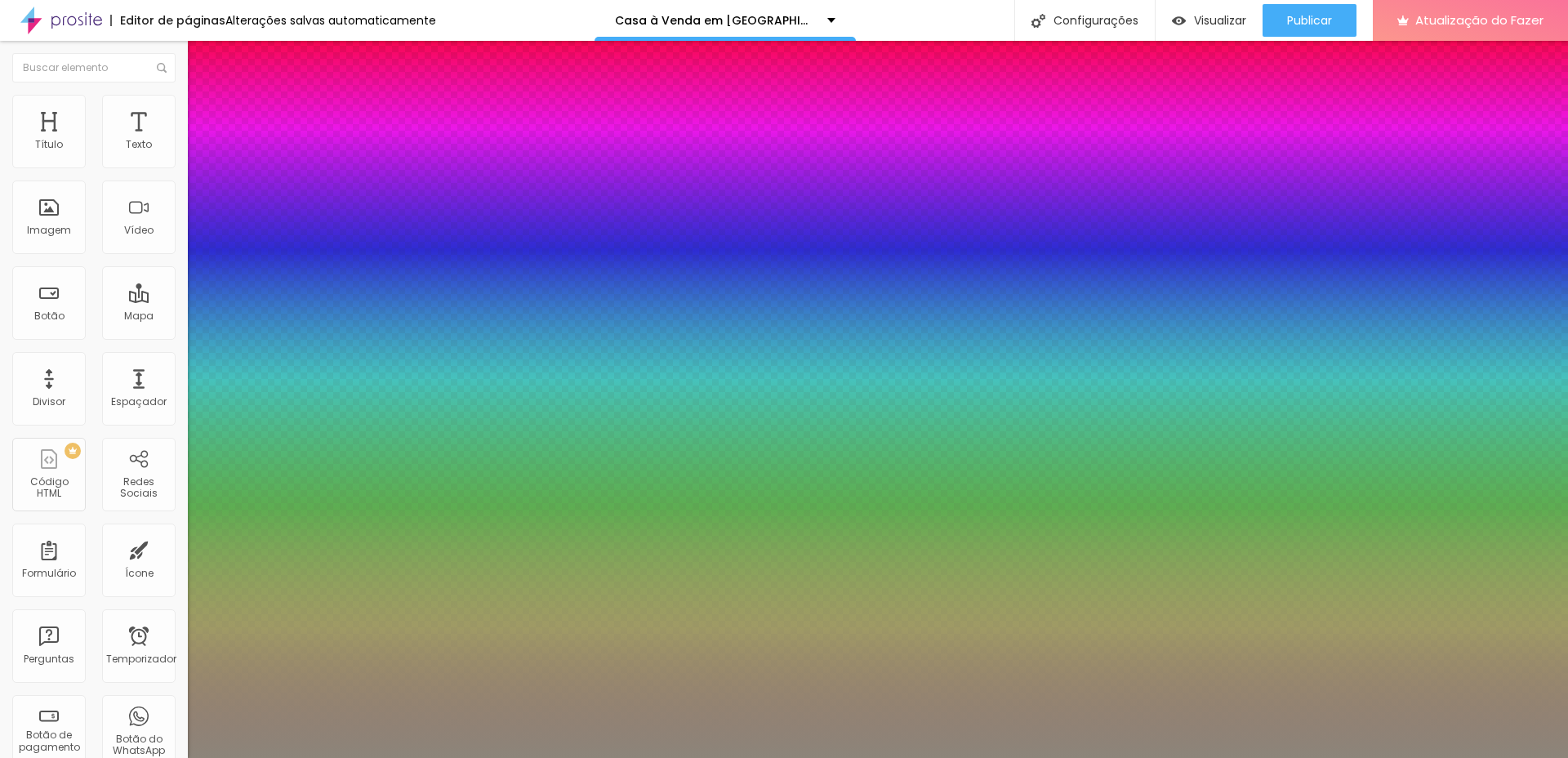
type input "0.5"
type input "30"
type input "0.5"
type input "31"
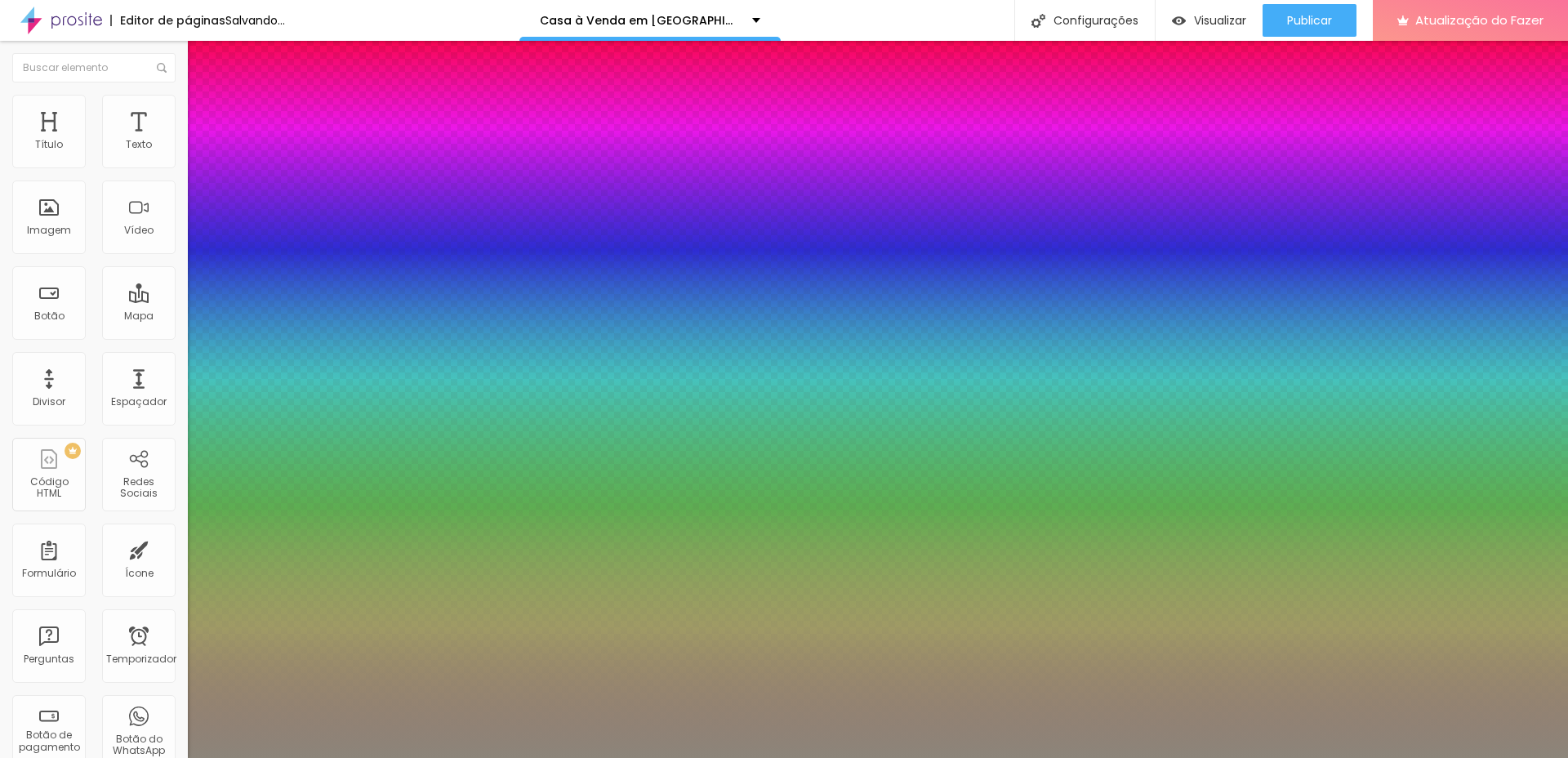
type input "31"
type input "0.5"
drag, startPoint x: 216, startPoint y: 275, endPoint x: 240, endPoint y: 277, distance: 24.1
type input "31"
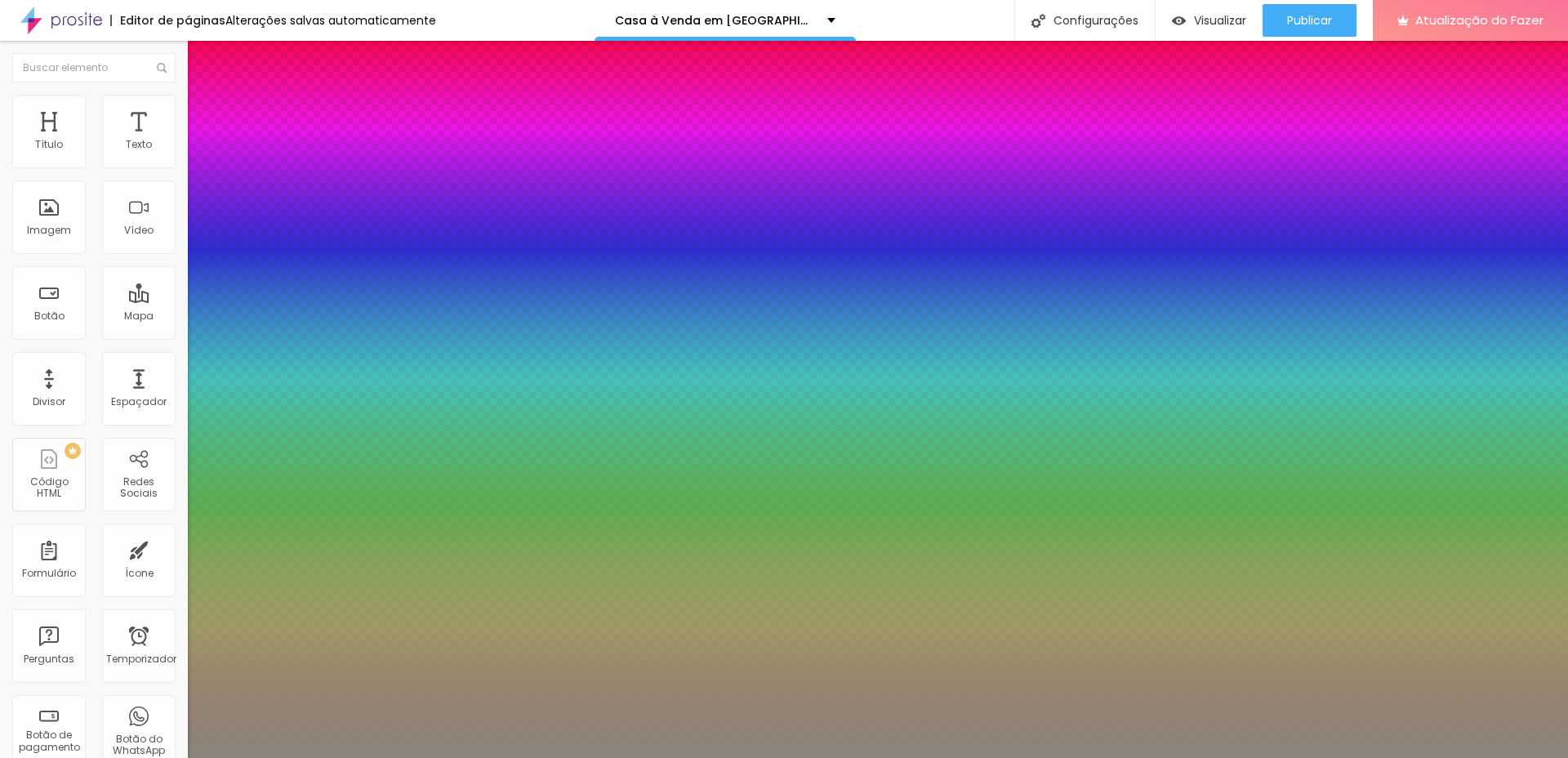
type input "0.5"
click at [691, 757] on div at bounding box center [784, 758] width 1568 height 0
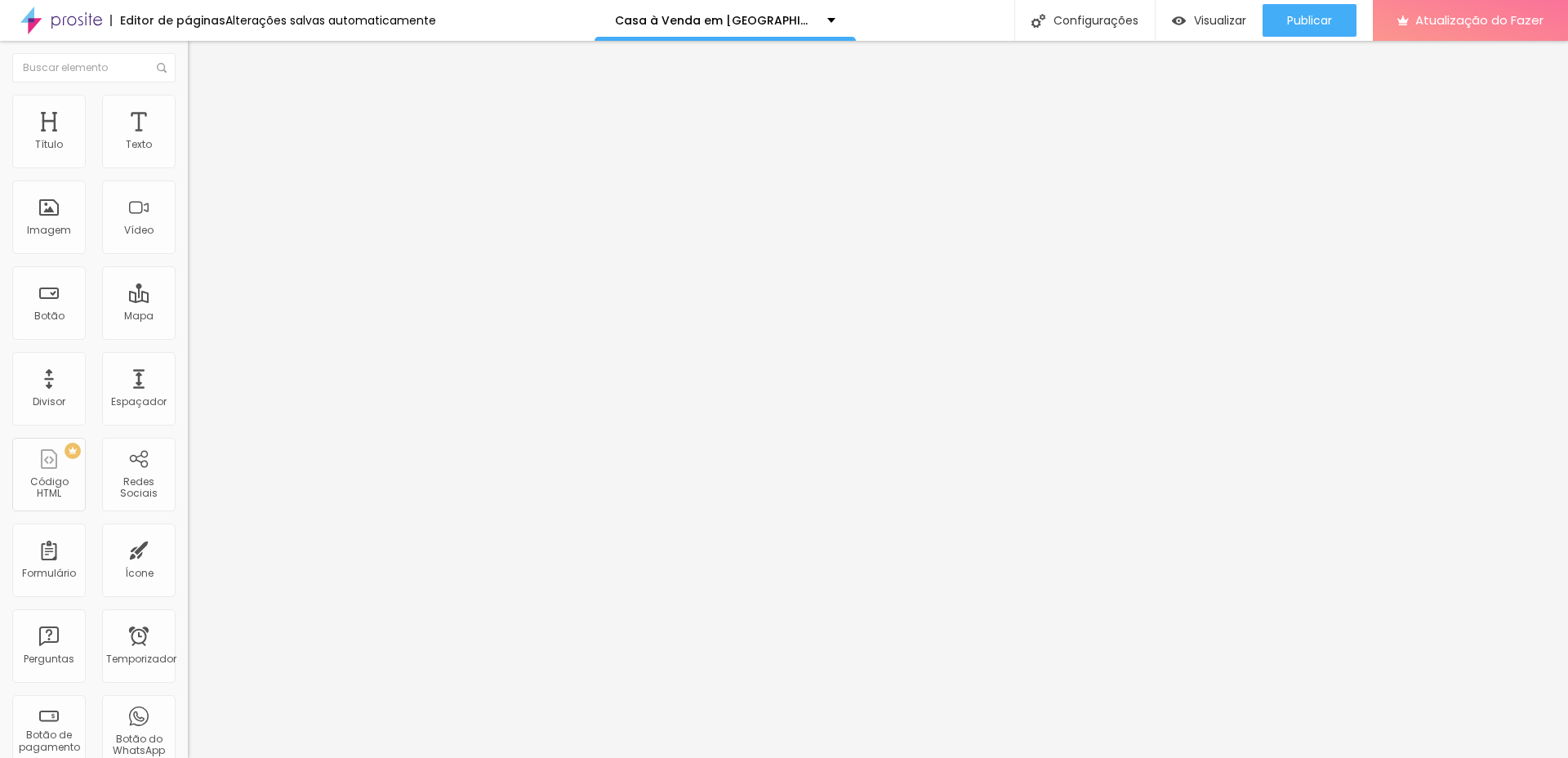
click at [194, 152] on icon "button" at bounding box center [199, 147] width 10 height 10
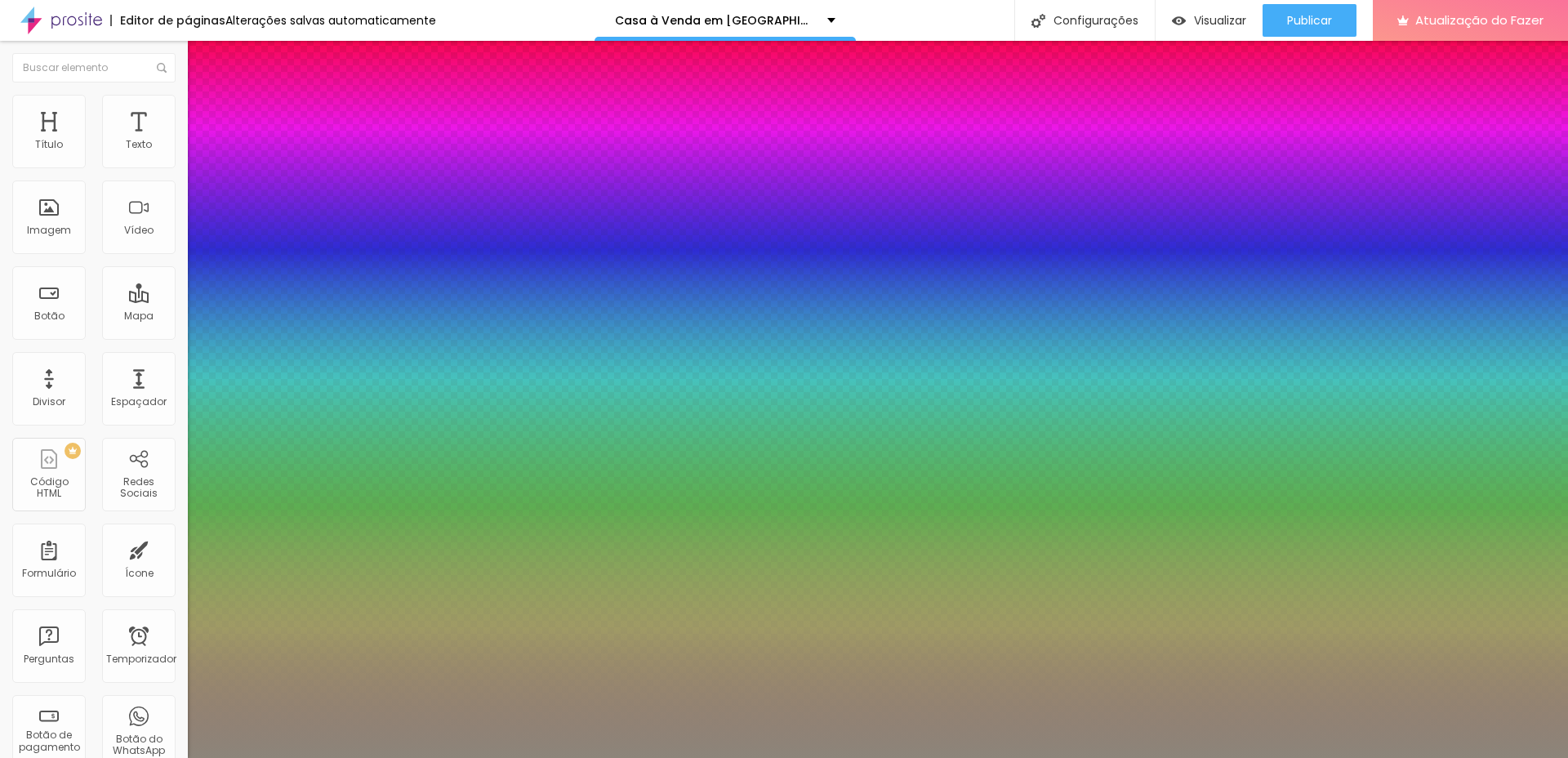
type input "1"
type input "0.5"
type input "13"
type input "1"
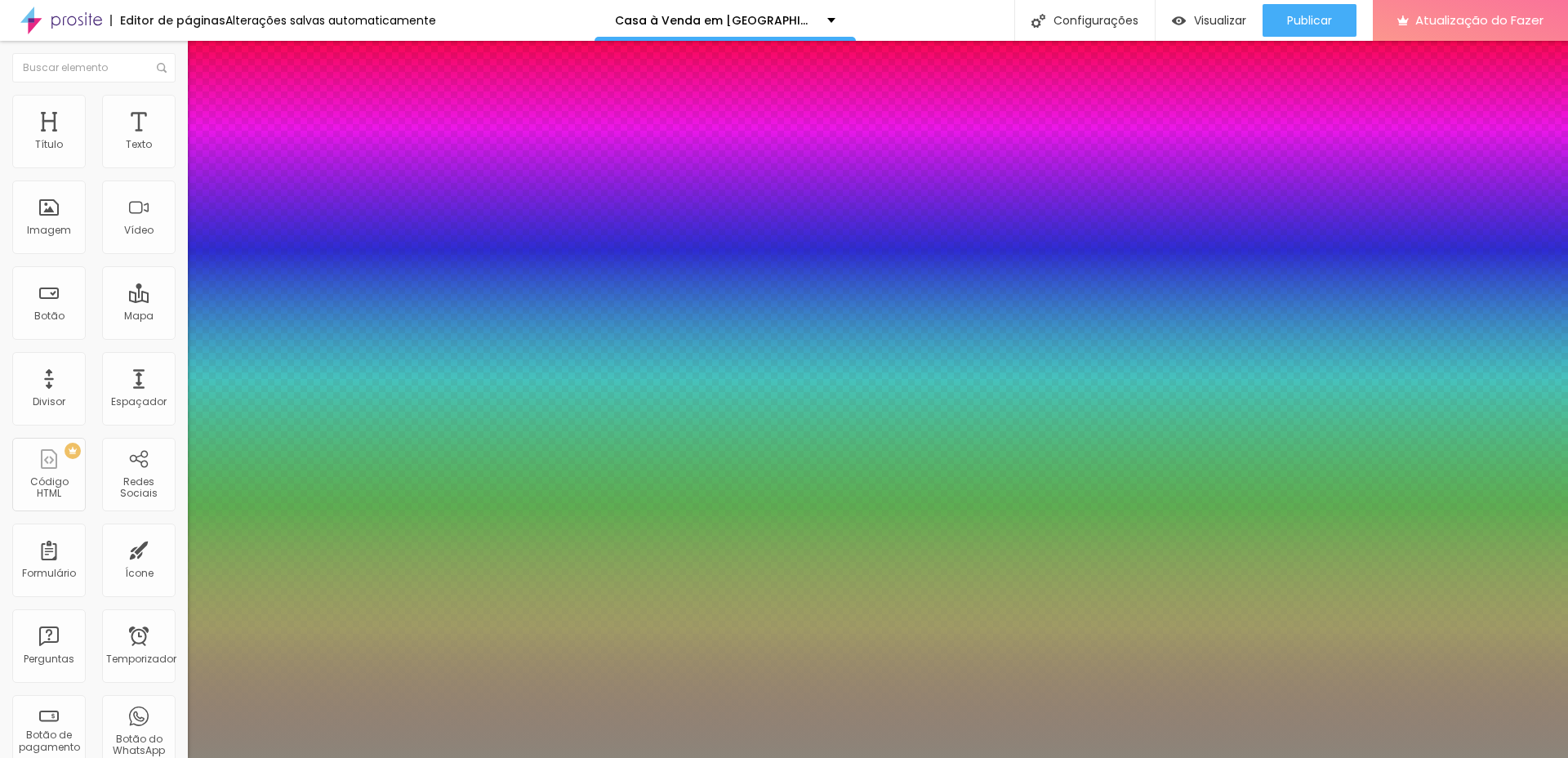
type input "0.5"
type input "14"
type input "1"
type input "0.5"
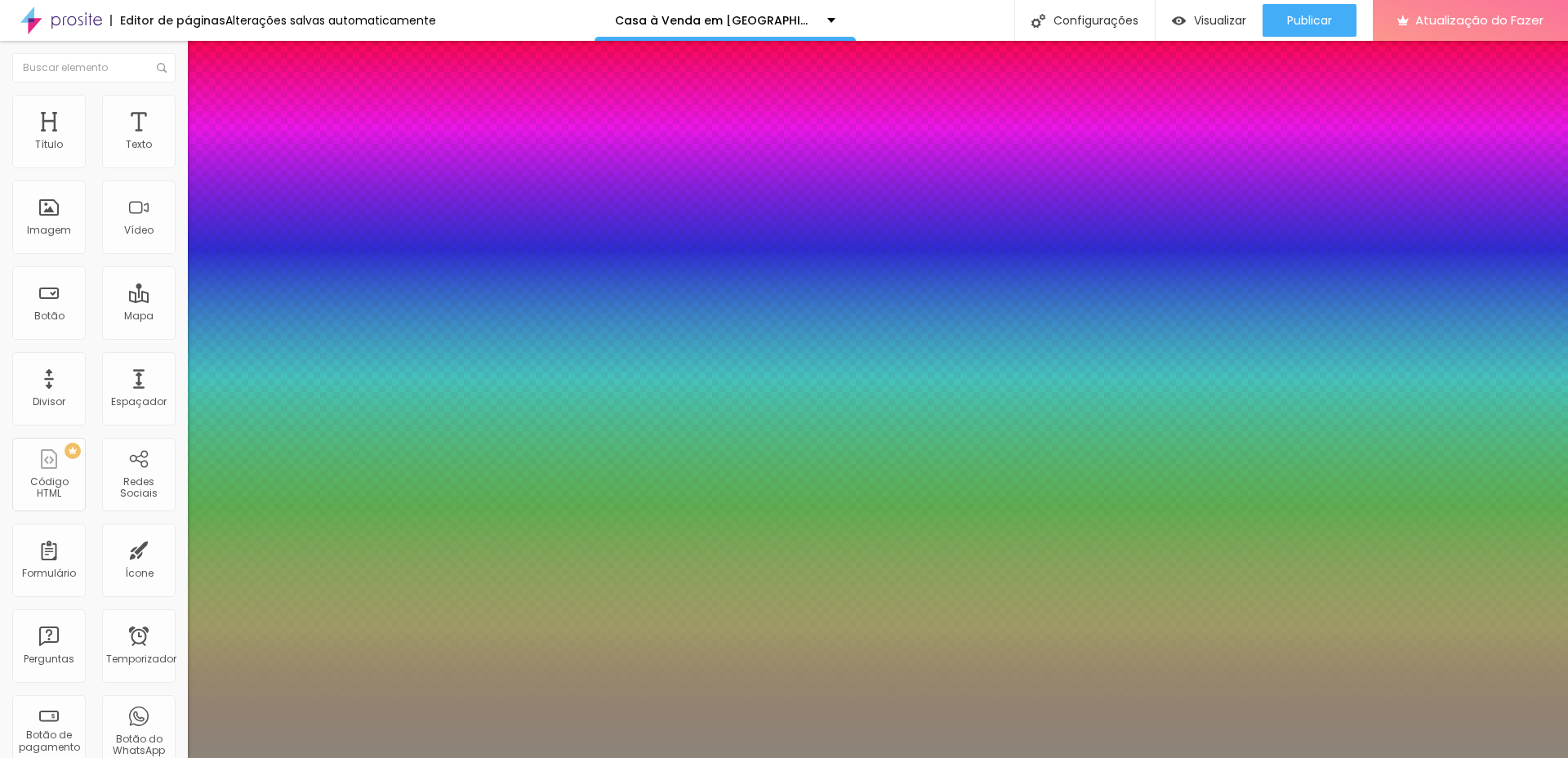
type input "15"
type input "1"
type input "0.5"
type input "18"
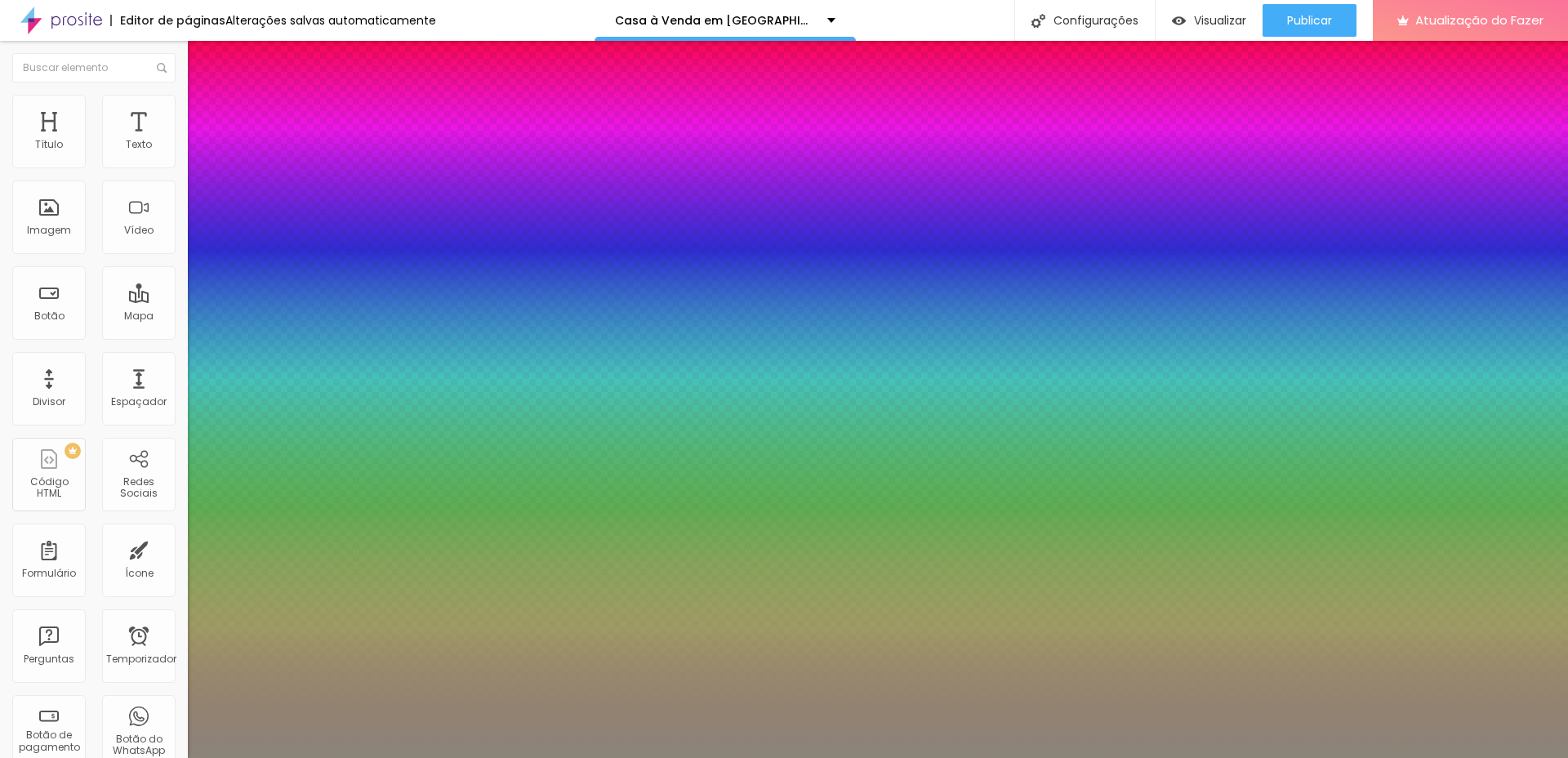
type input "18"
type input "1"
type input "0.5"
type input "22"
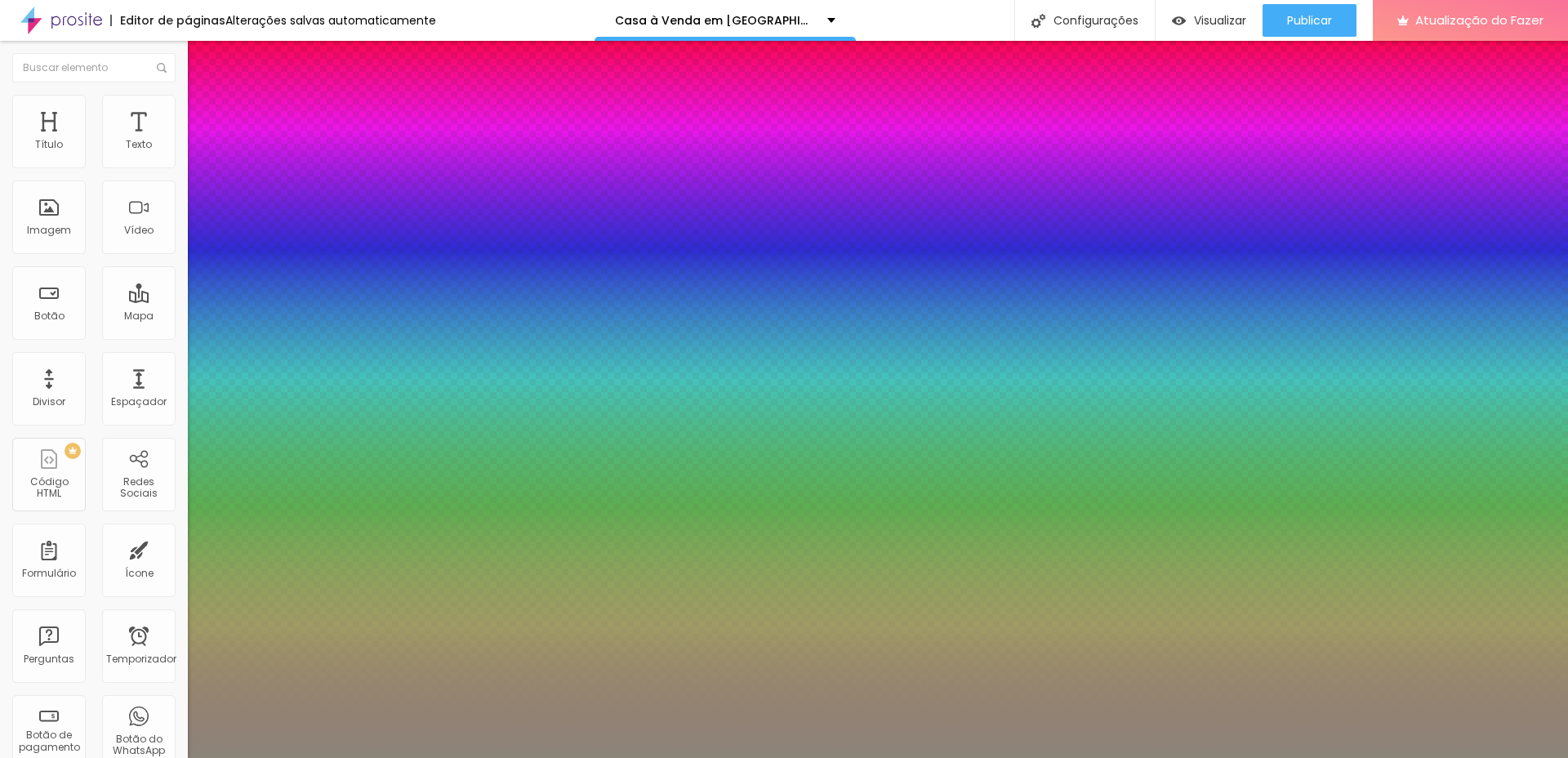
type input "1"
type input "0.5"
type input "23"
type input "1"
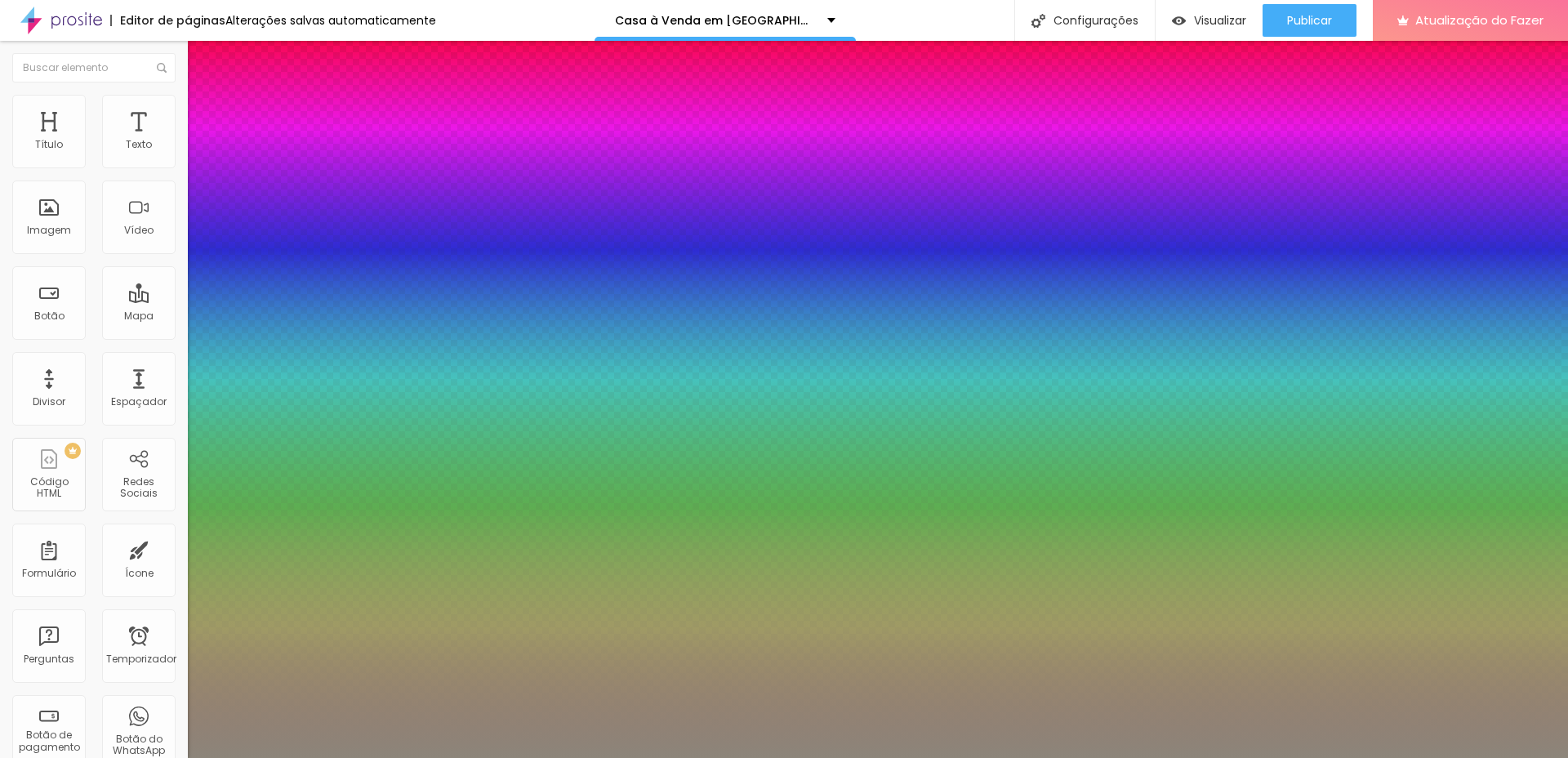
type input "0.5"
type input "24"
type input "1"
type input "0.5"
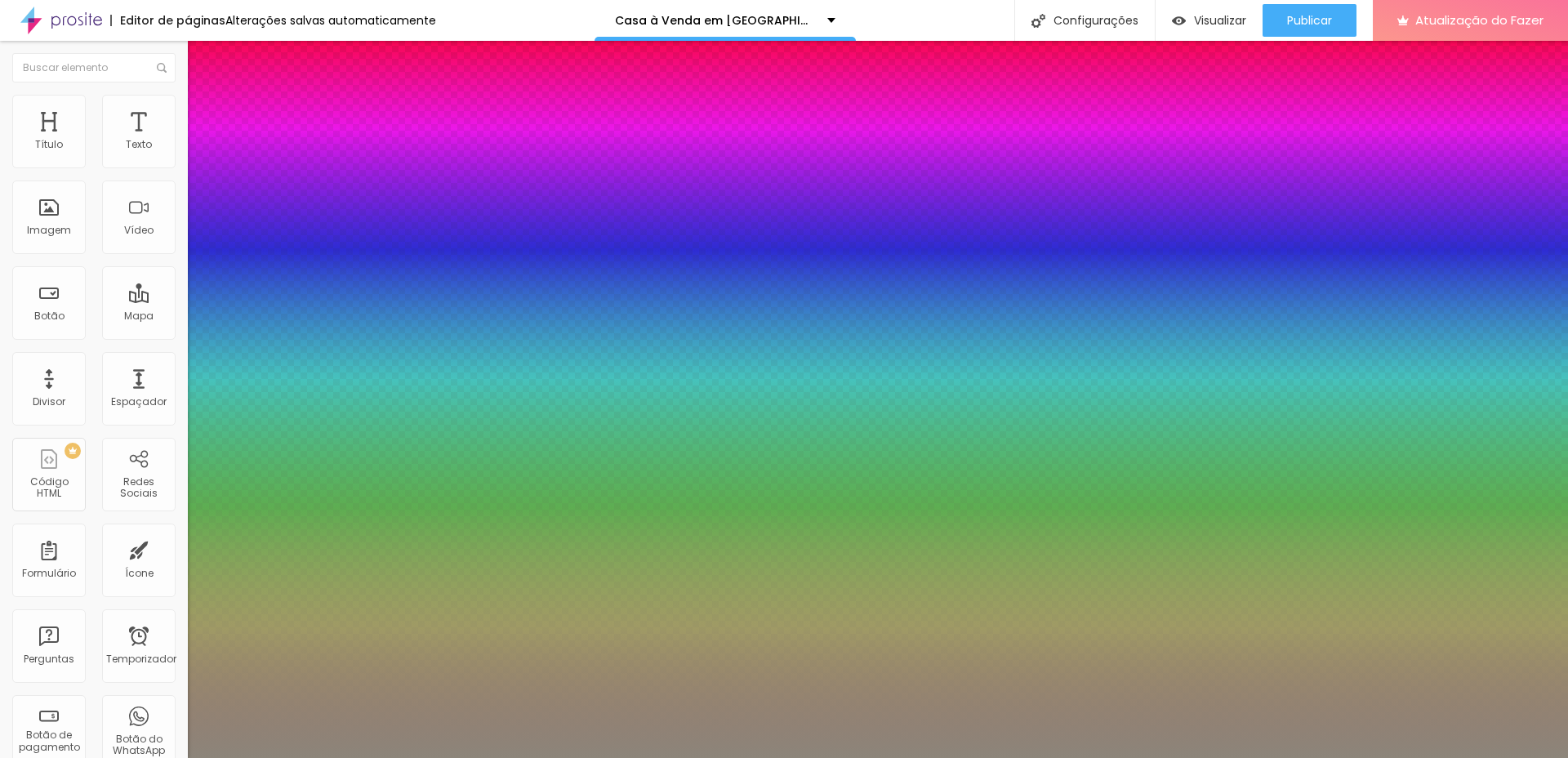
type input "25"
type input "1"
type input "0.5"
type input "26"
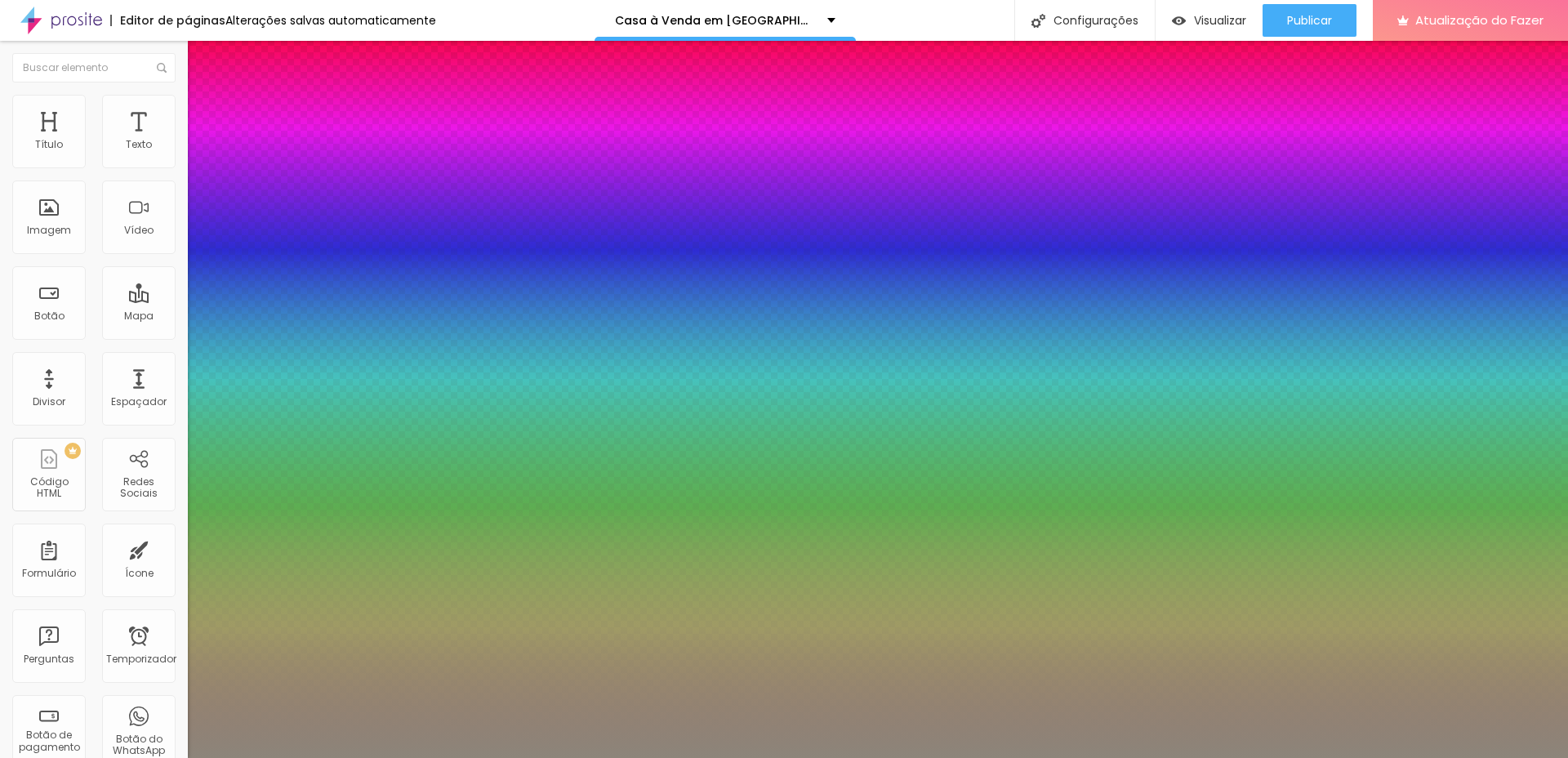
type input "26"
type input "1"
type input "0.5"
type input "27"
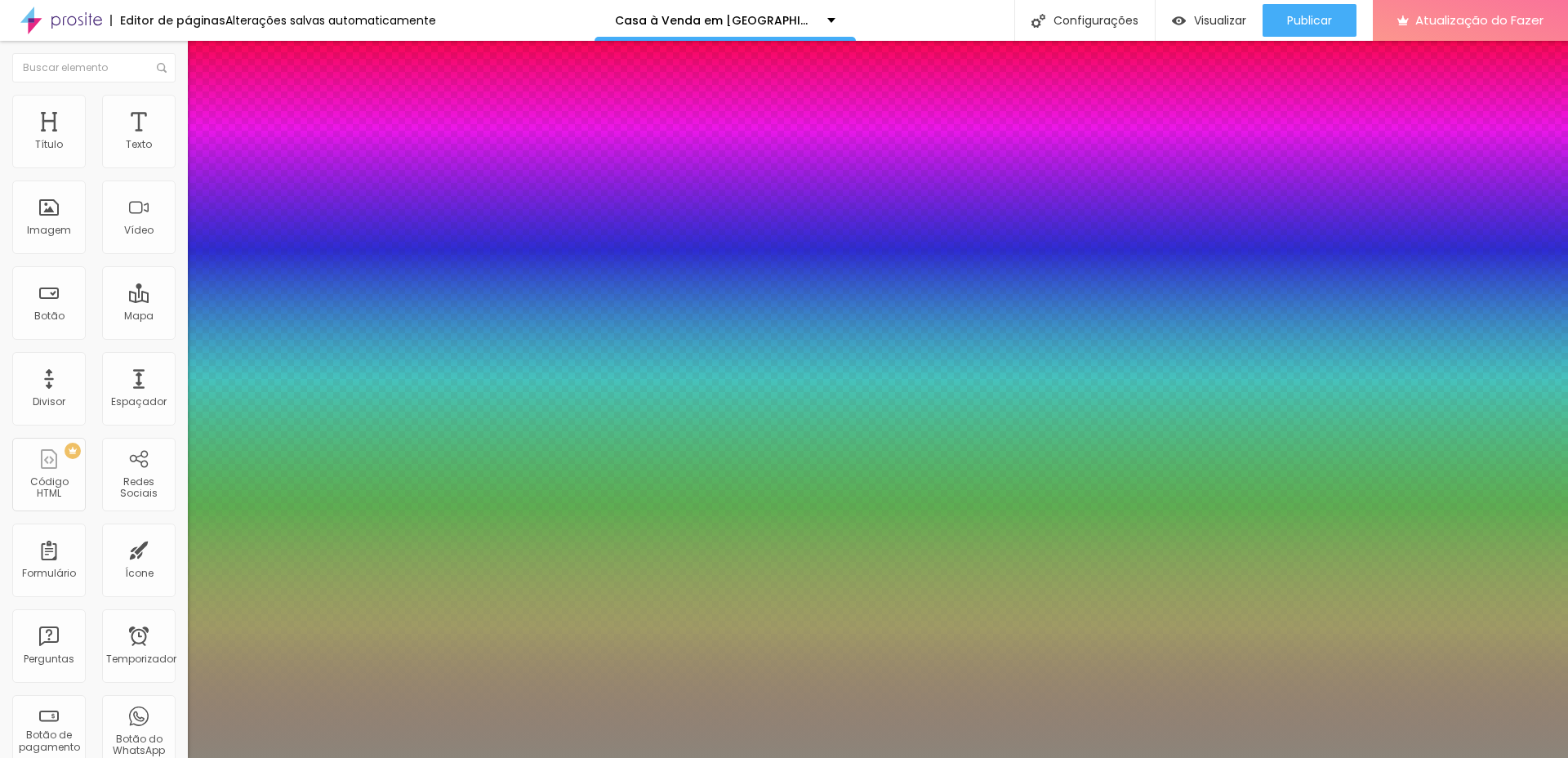
type input "1"
type input "0.5"
type input "28"
type input "1"
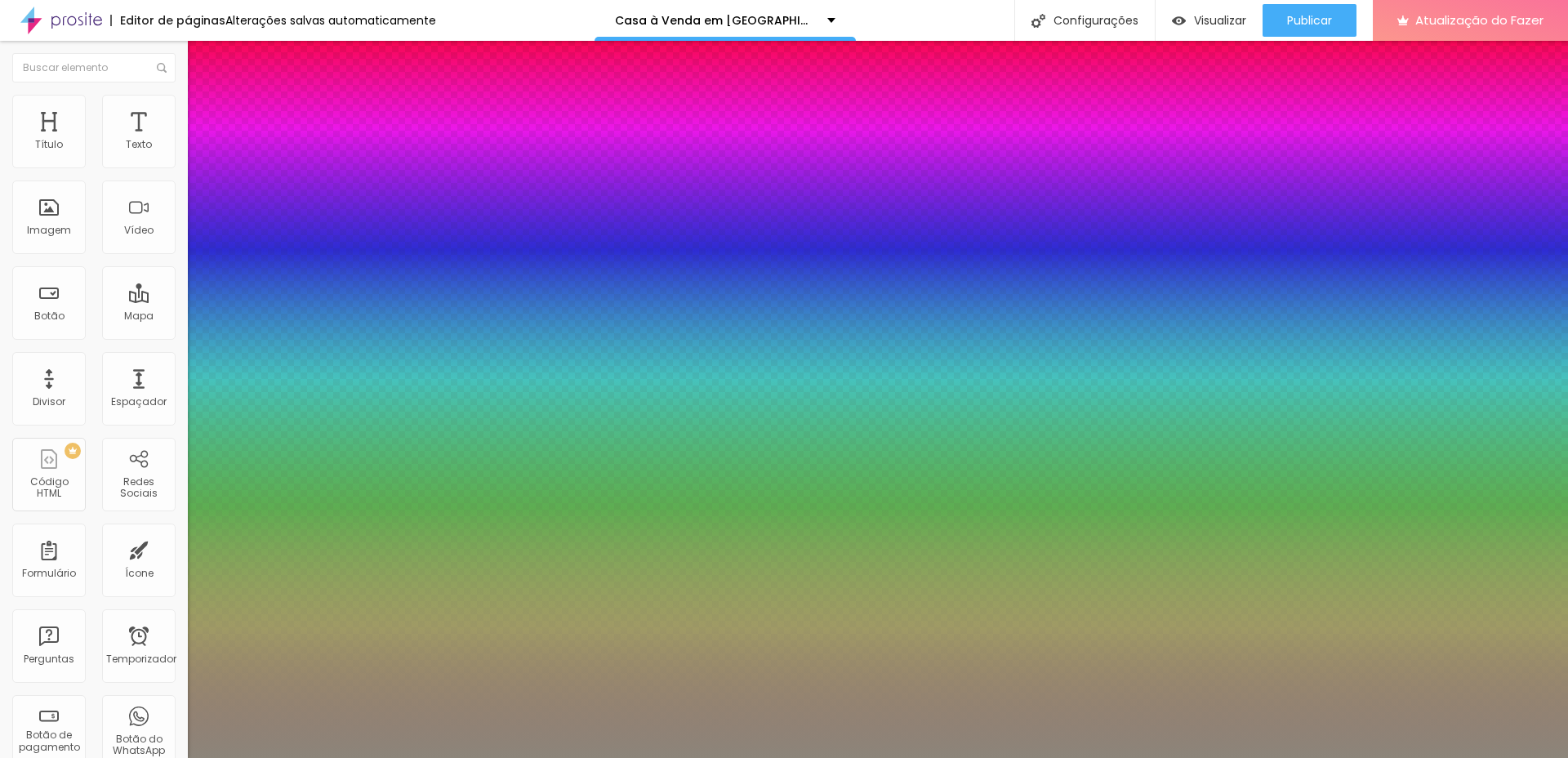
type input "0.5"
type input "29"
type input "1"
type input "0.5"
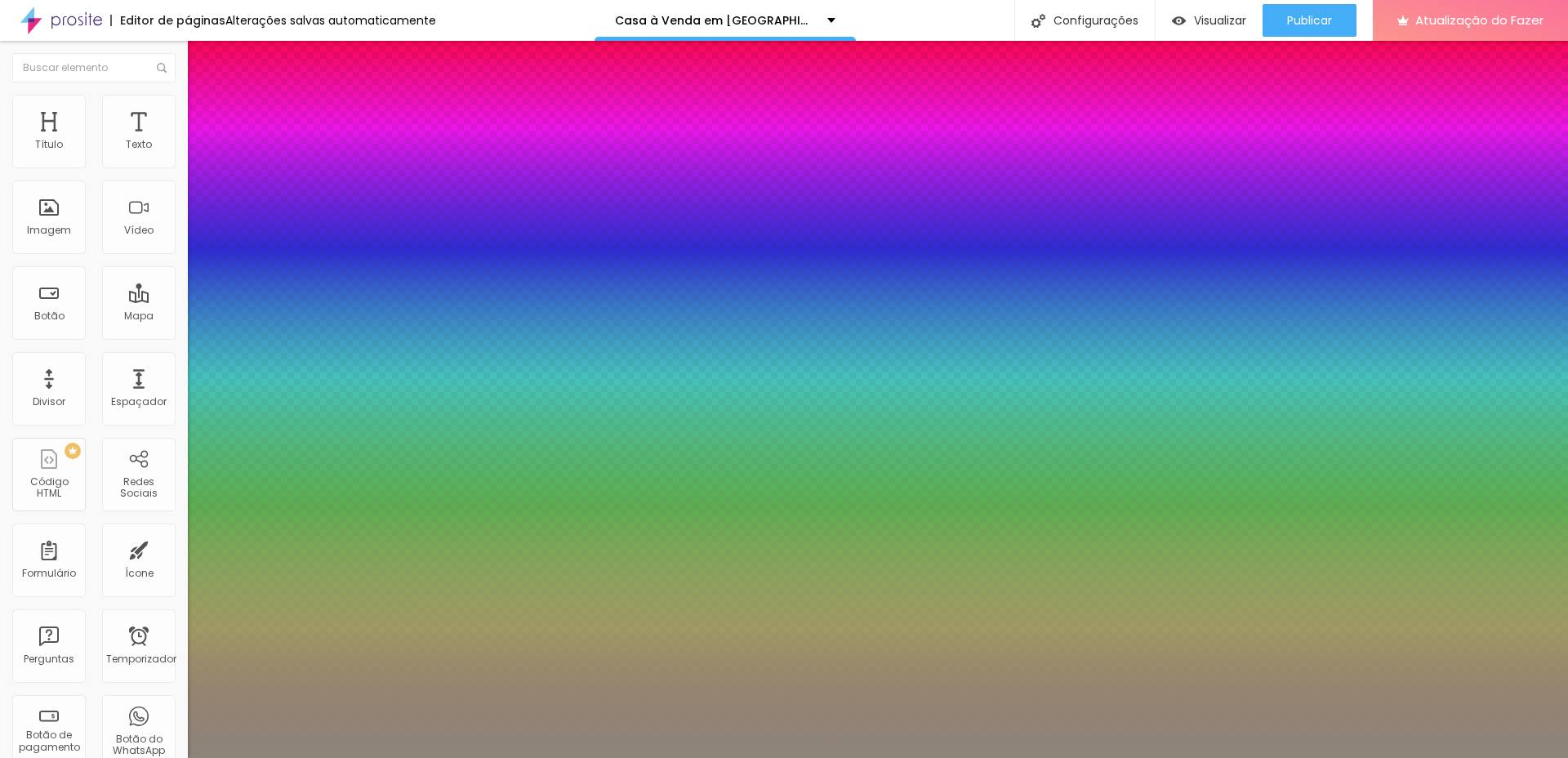
type input "30"
type input "1"
type input "0.5"
type input "28"
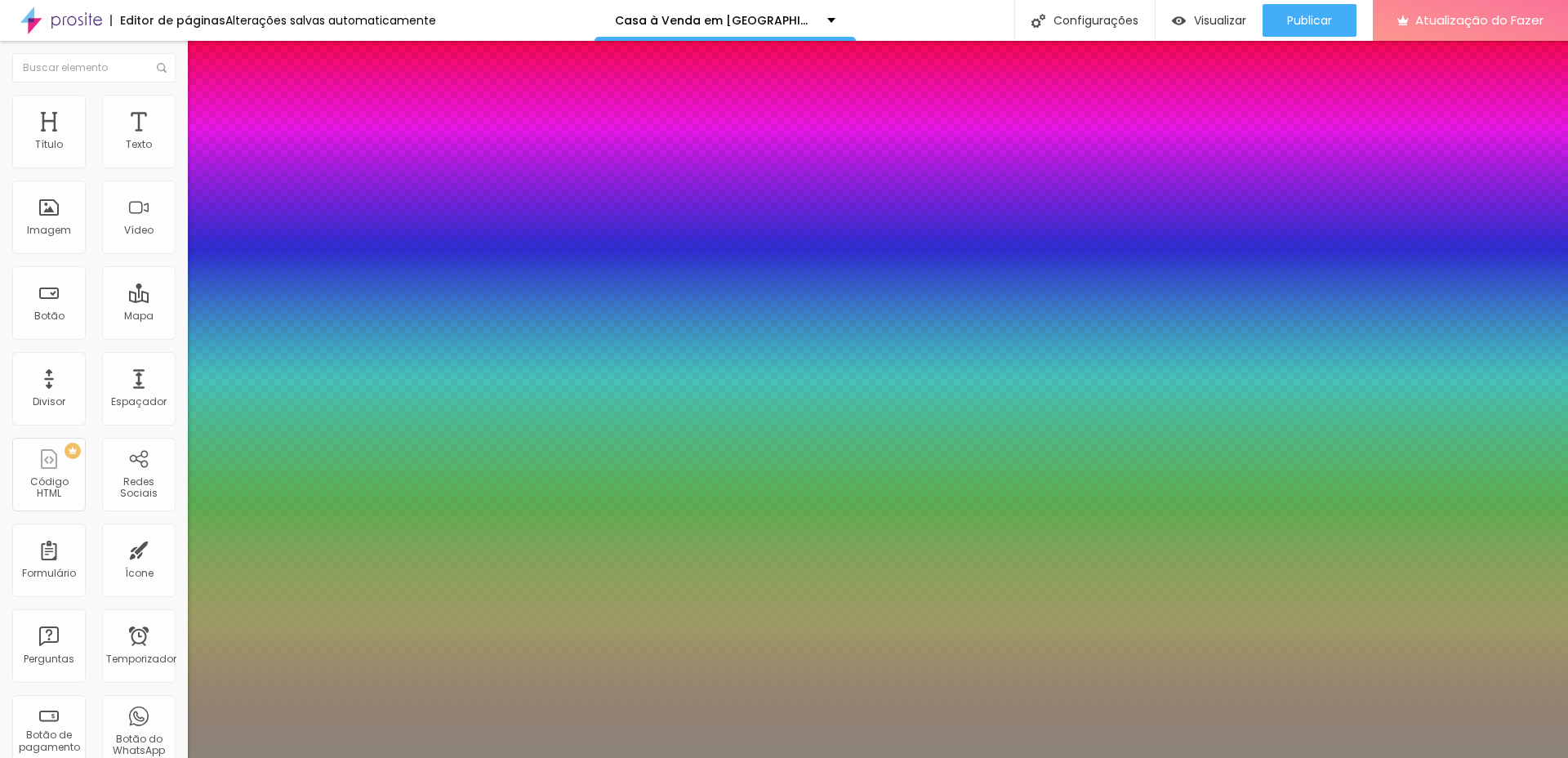
type input "28"
type input "1"
type input "0.5"
type input "25"
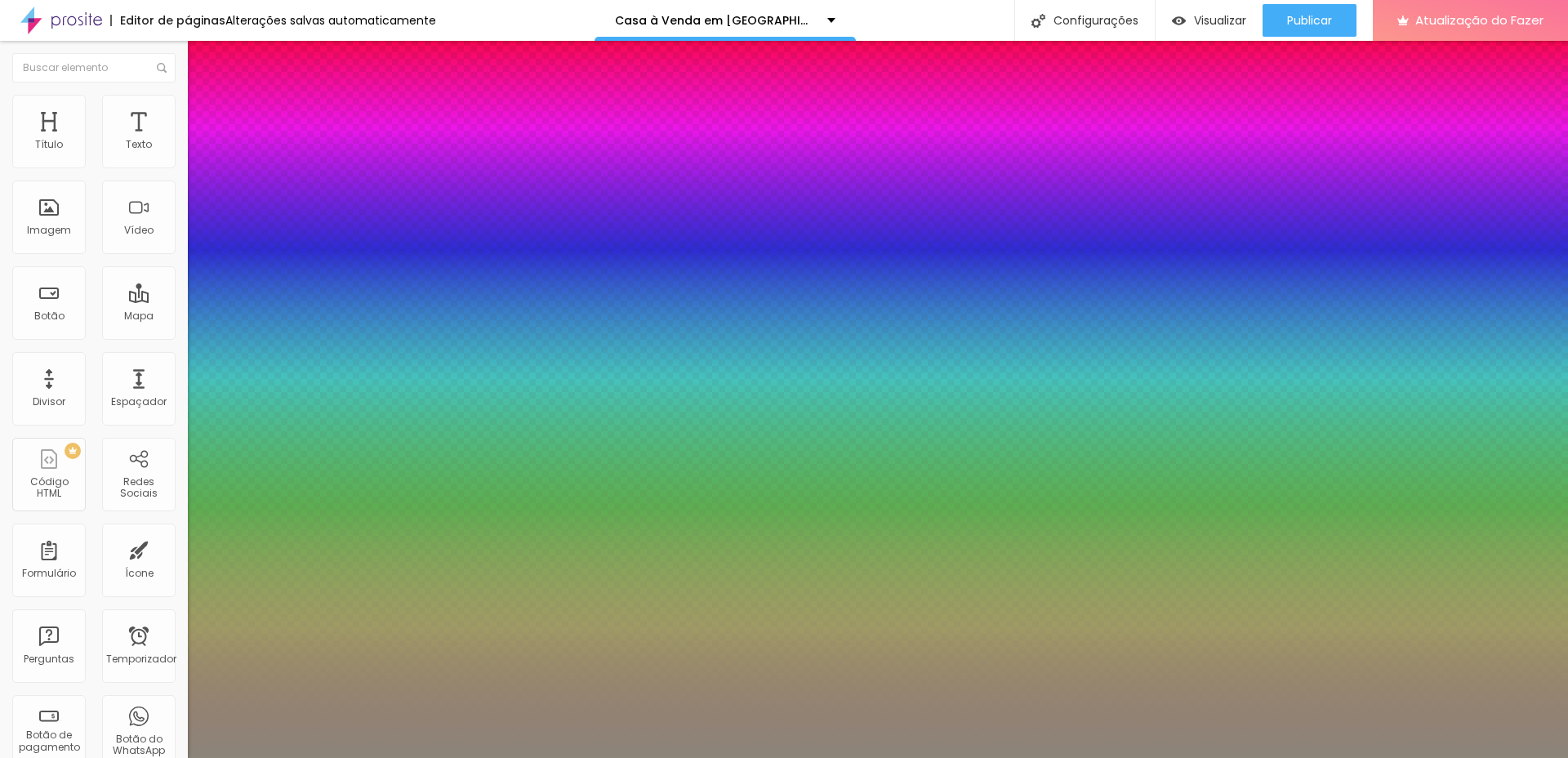
type input "1"
type input "0.5"
type input "1"
type input "0.5"
type input "26"
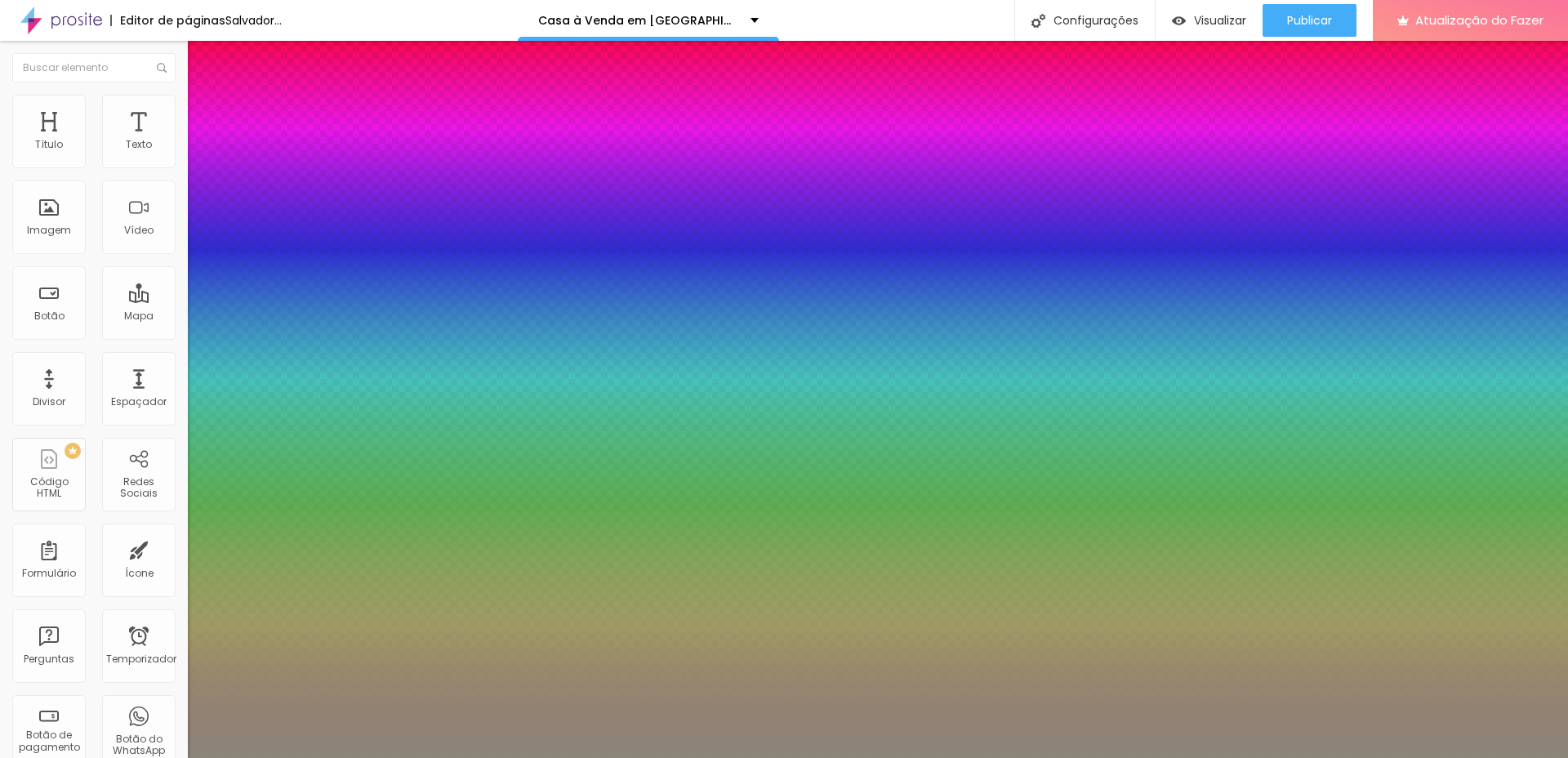
type input "26"
type input "1"
type input "0.5"
type input "1"
type input "0.5"
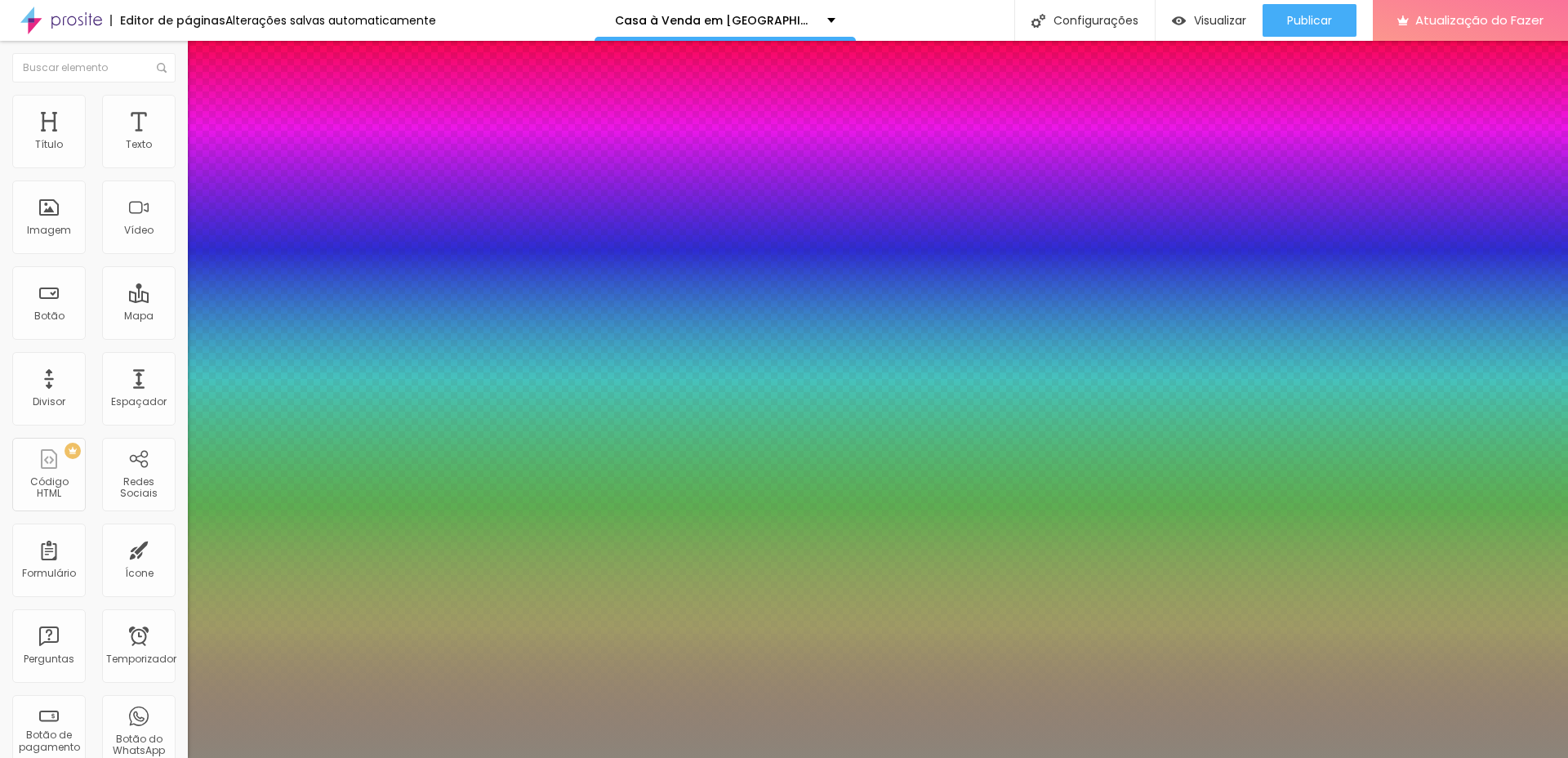
type input "27"
type input "1"
type input "0.5"
type input "26"
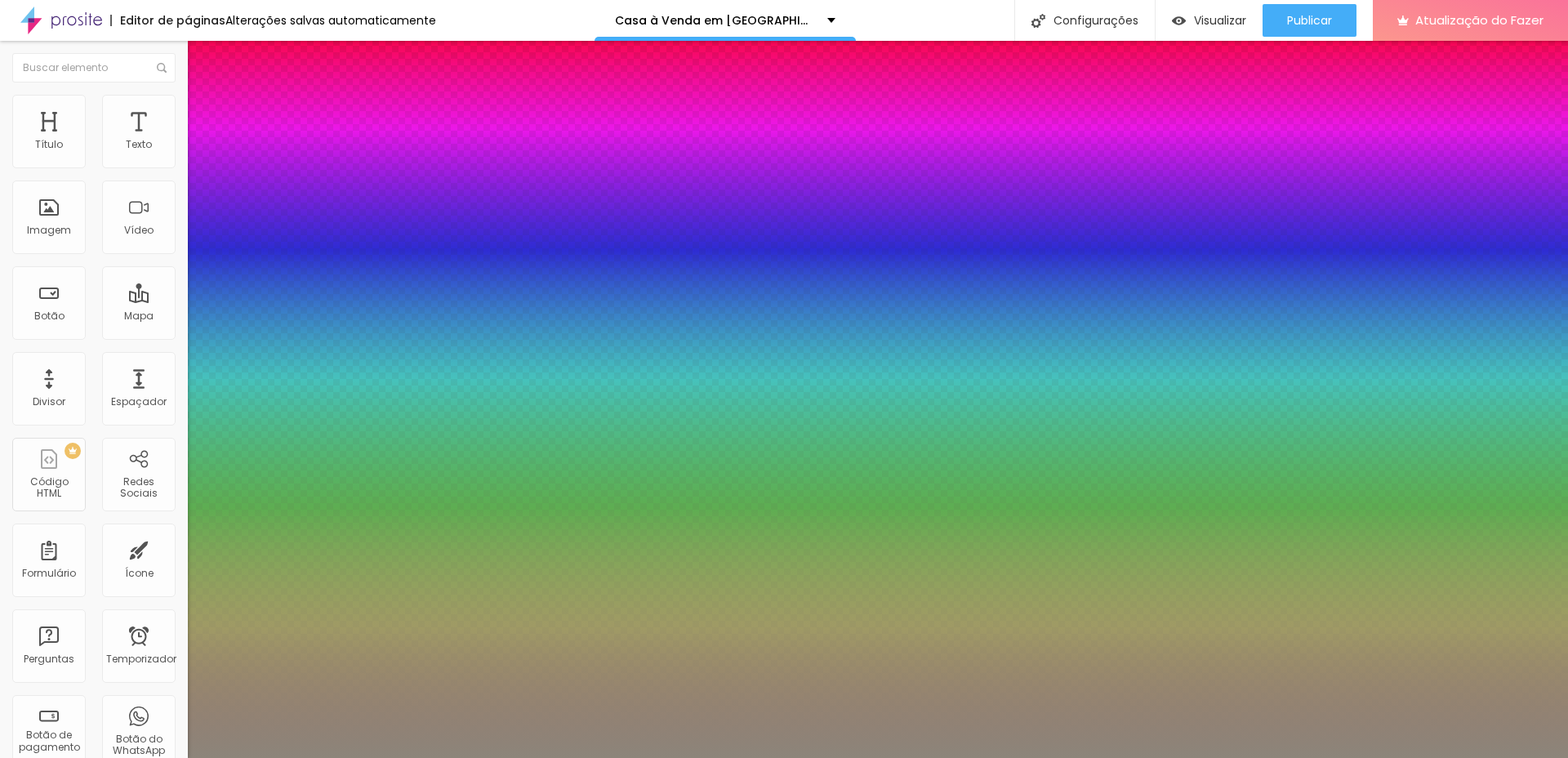
type input "26"
type input "1"
type input "0.5"
type input "27"
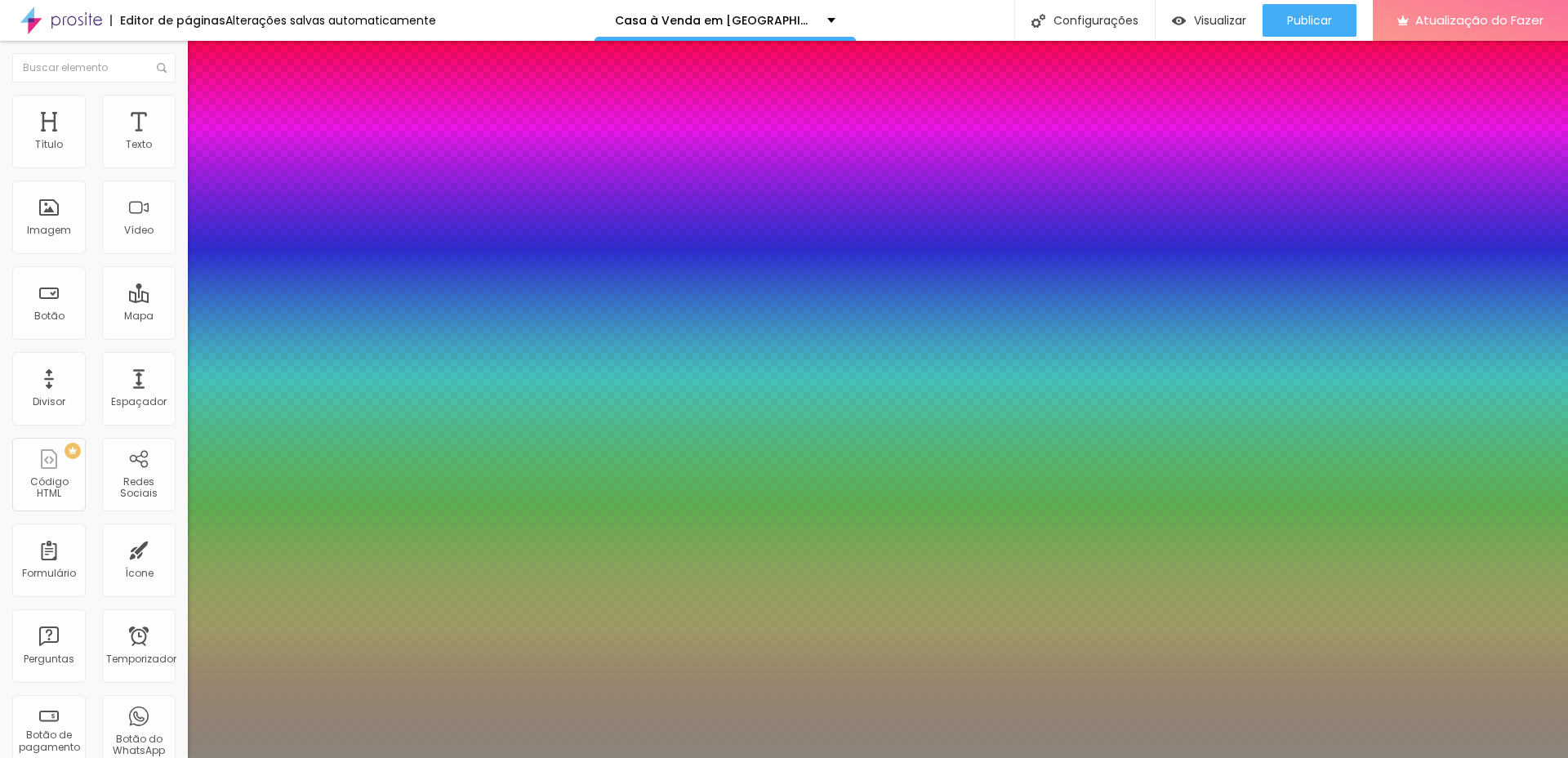
type input "1"
type input "0.5"
type input "28"
type input "1"
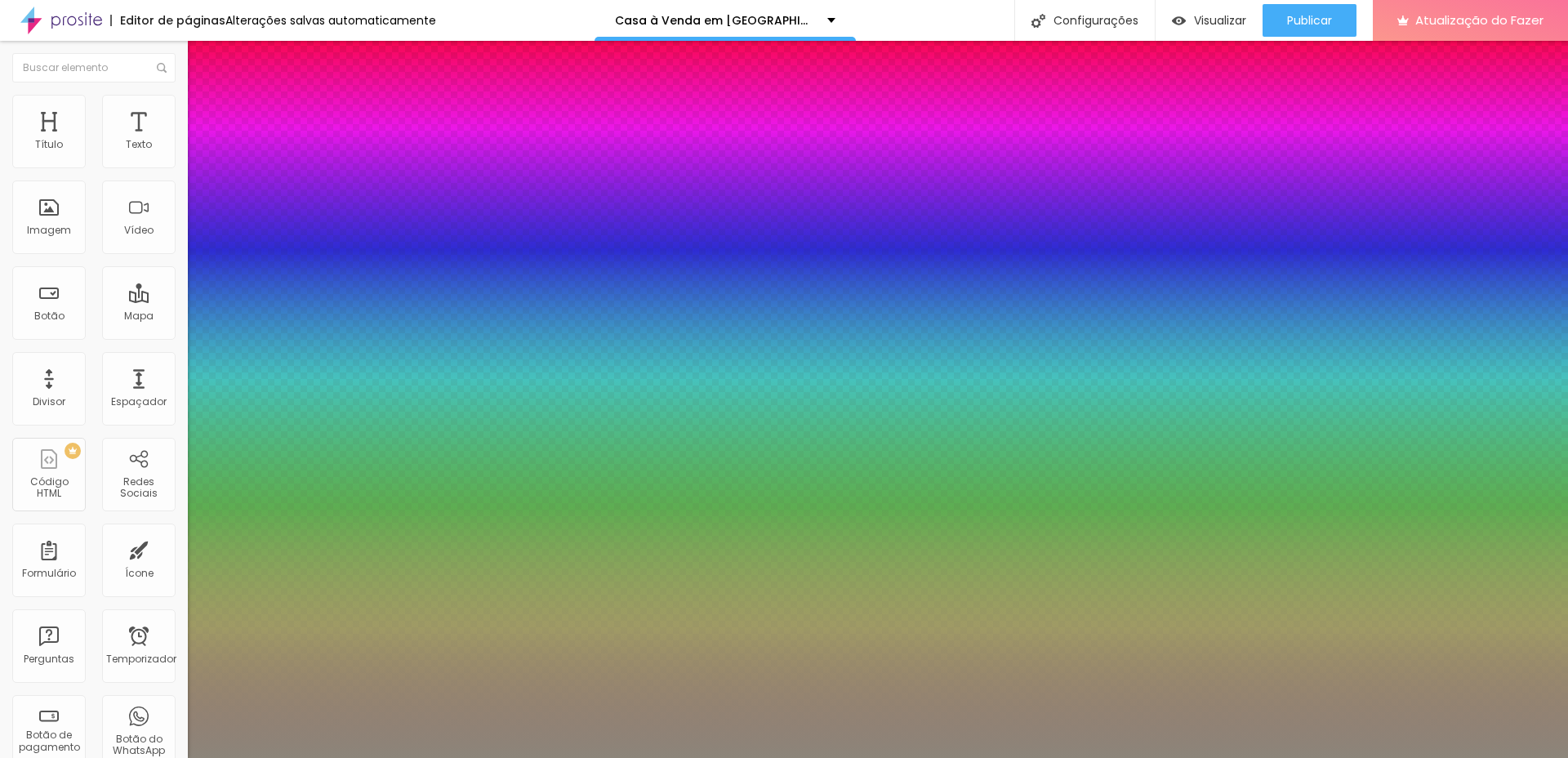
type input "0.5"
type input "1"
type input "0.5"
drag, startPoint x: 217, startPoint y: 275, endPoint x: 236, endPoint y: 272, distance: 19.2
type input "28"
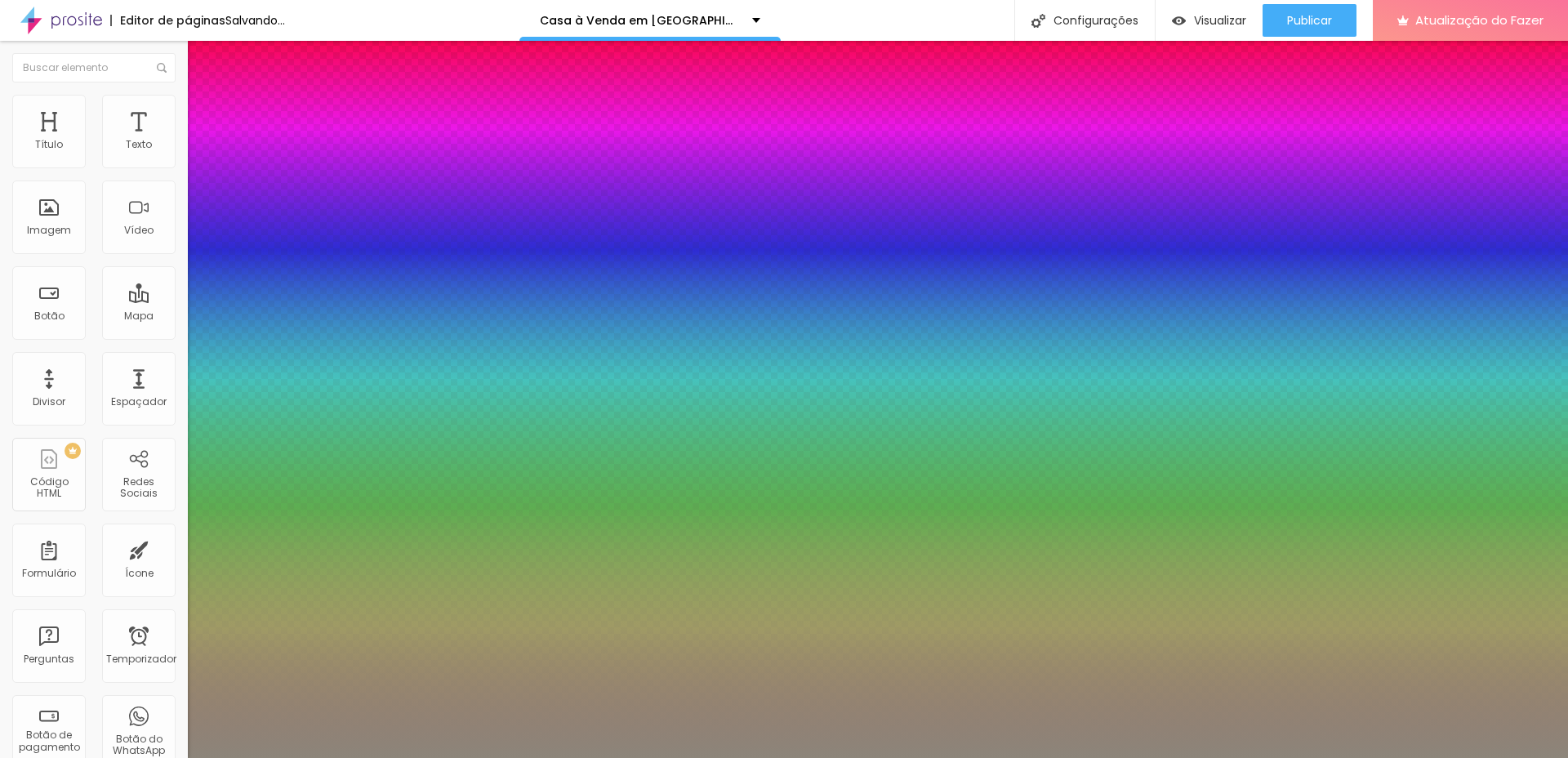
type input "1"
type input "0.5"
click at [671, 757] on div at bounding box center [784, 758] width 1568 height 0
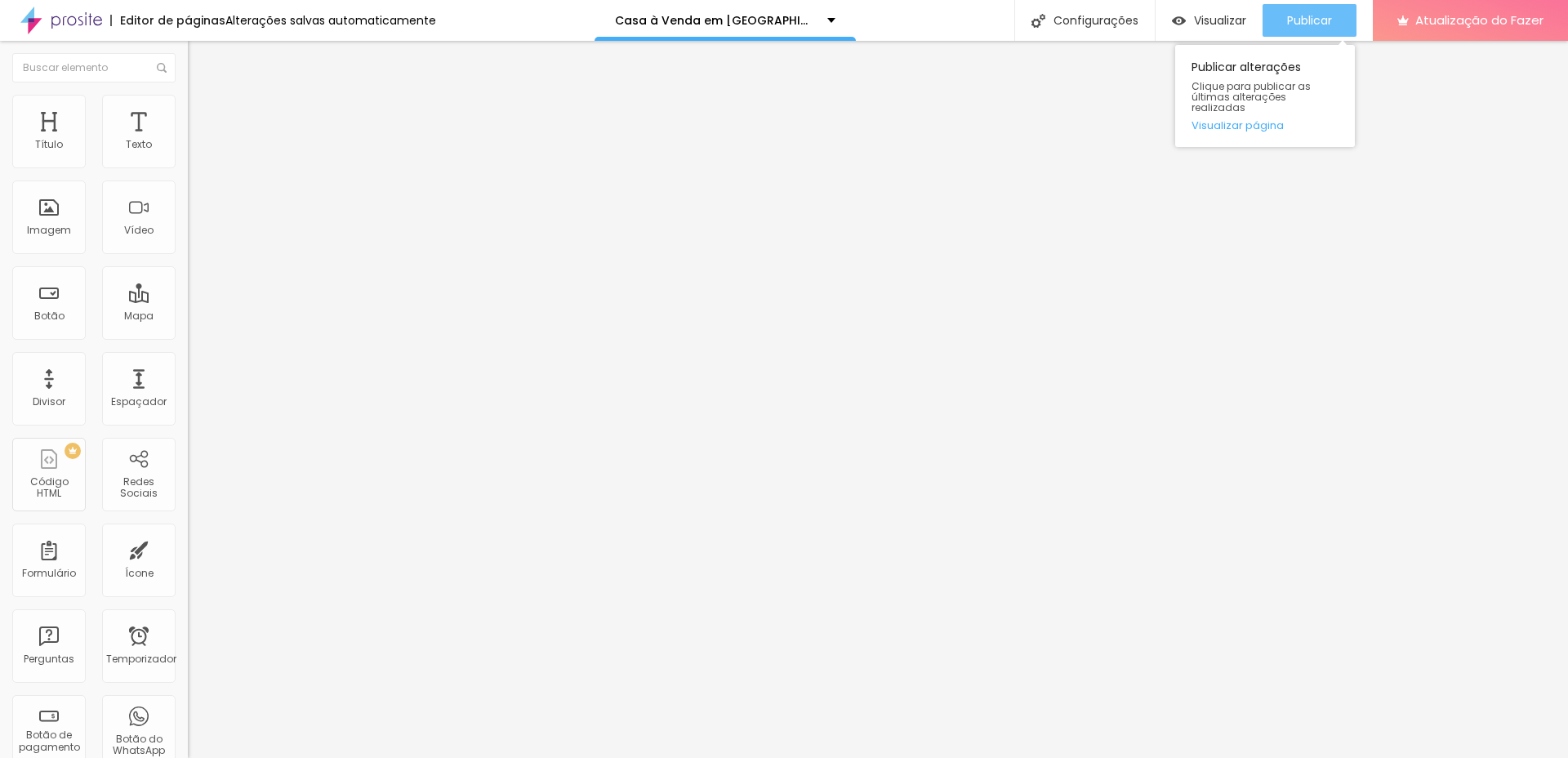
click at [1325, 19] on font "Publicar" at bounding box center [1310, 20] width 45 height 17
click at [1225, 16] on font "Visualizar" at bounding box center [1219, 20] width 52 height 17
